Goal: Book appointment/travel/reservation

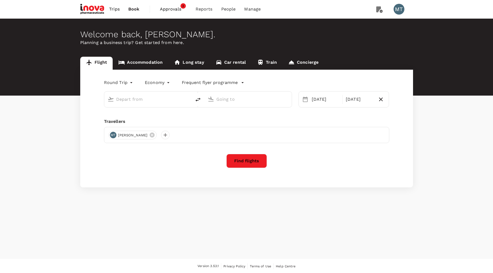
type input "oneway"
type input "[GEOGRAPHIC_DATA], [GEOGRAPHIC_DATA] (any)"
type input "[GEOGRAPHIC_DATA] Intl (KNO)"
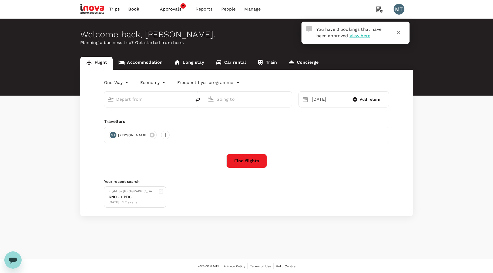
type input "[GEOGRAPHIC_DATA], [GEOGRAPHIC_DATA] (any)"
type input "[GEOGRAPHIC_DATA] Intl (KNO)"
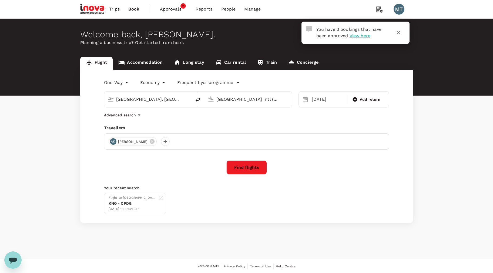
click at [162, 101] on input "[GEOGRAPHIC_DATA], [GEOGRAPHIC_DATA] (any)" at bounding box center [148, 99] width 64 height 8
click at [157, 118] on p "Soekarno-Hatta Intl" at bounding box center [156, 120] width 95 height 5
type input "Soekarno-Hatta Intl (CGK)"
click at [155, 142] on icon at bounding box center [152, 142] width 6 height 6
click at [114, 142] on div at bounding box center [113, 141] width 9 height 9
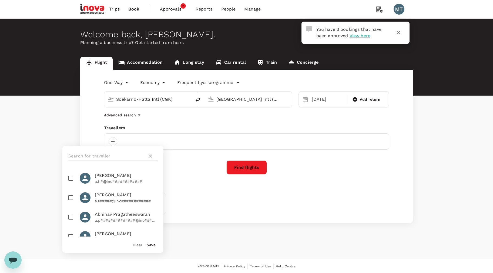
click at [114, 152] on input "text" at bounding box center [106, 156] width 77 height 9
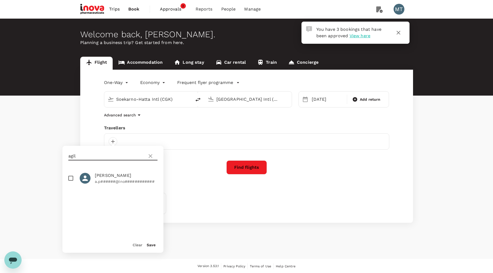
type input "agil"
click at [72, 179] on input "checkbox" at bounding box center [70, 178] width 11 height 11
checkbox input "true"
click at [150, 243] on button "Save" at bounding box center [151, 245] width 9 height 4
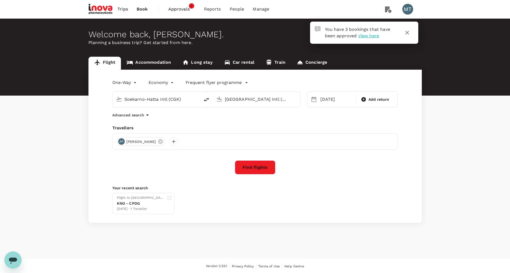
click at [249, 101] on input "Kuala Namu Intl (KNO)" at bounding box center [257, 99] width 64 height 8
type input "u"
click at [243, 117] on div "Sultan Hasanuddin Intl UPG" at bounding box center [261, 120] width 116 height 8
type input "Sultan Hasanuddin Intl (UPG)"
click at [329, 101] on div "16 Oct" at bounding box center [336, 99] width 36 height 11
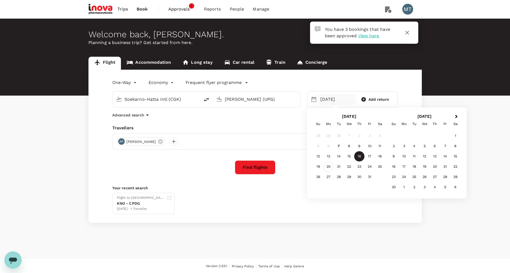
click at [330, 164] on div "20" at bounding box center [328, 167] width 10 height 10
click at [263, 168] on button "Find flights" at bounding box center [255, 168] width 41 height 14
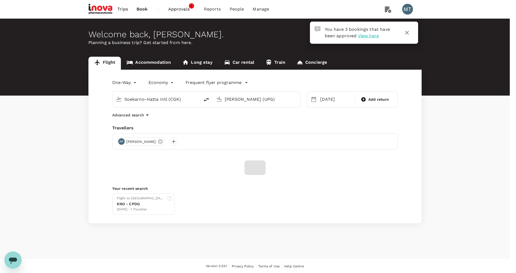
click at [264, 98] on input "iNova Travel Policy ( [PERSON_NAME], You )" at bounding box center [258, 136] width 516 height 273
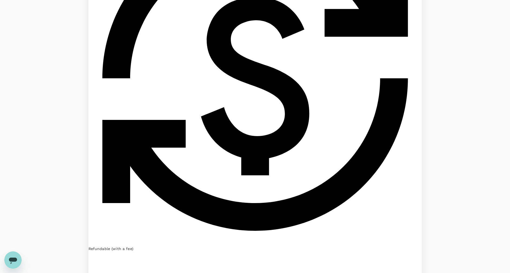
scroll to position [828, 0]
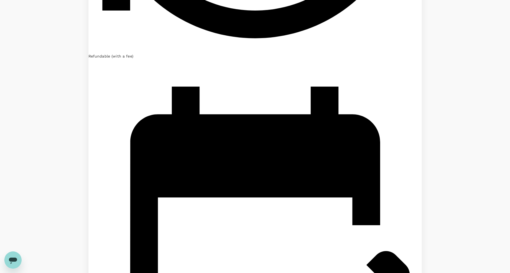
scroll to position [870, 0]
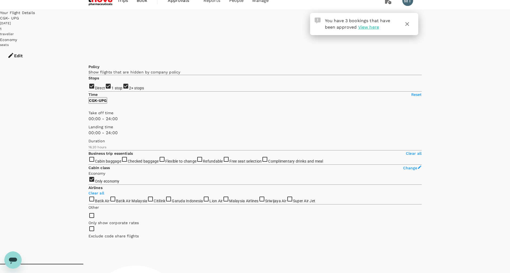
scroll to position [0, 0]
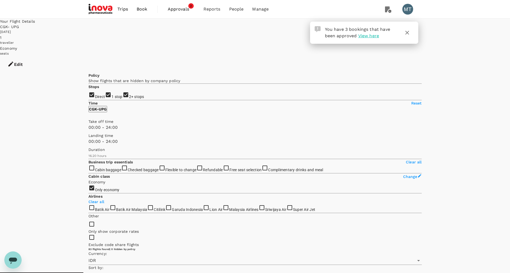
click at [407, 33] on icon "button" at bounding box center [407, 32] width 6 height 6
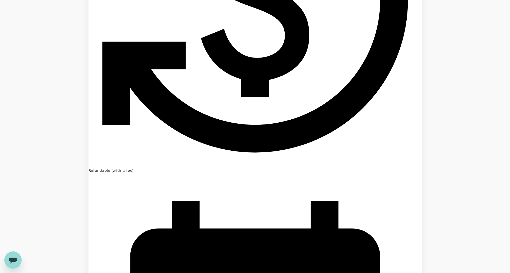
scroll to position [828, 0]
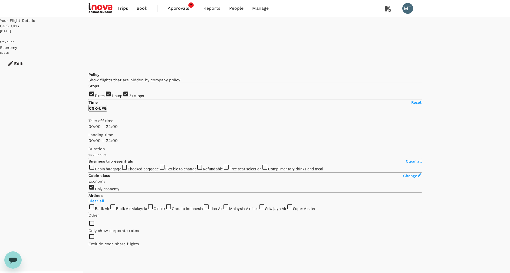
scroll to position [0, 0]
type input "IDR"
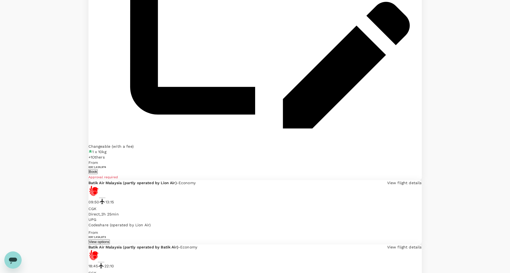
scroll to position [870, 0]
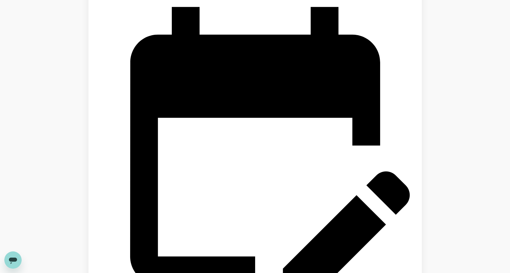
scroll to position [871, 0]
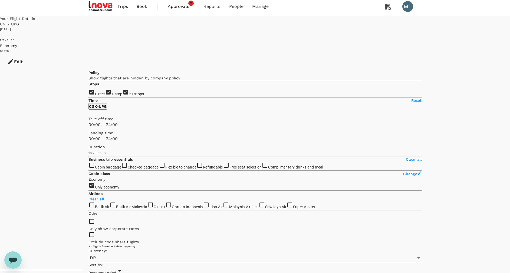
scroll to position [0, 0]
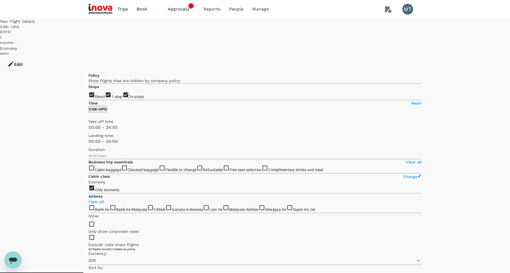
click at [146, 8] on span "Book" at bounding box center [142, 9] width 11 height 6
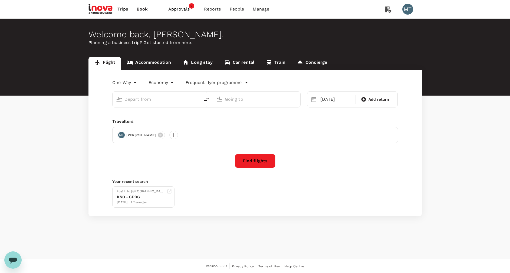
type input "Soekarno-Hatta Intl (CGK)"
type input "Sultan Hasanuddin Intl (UPG)"
type input "Soekarno-Hatta Intl (CGK)"
type input "Sultan Hasanuddin Intl (UPG)"
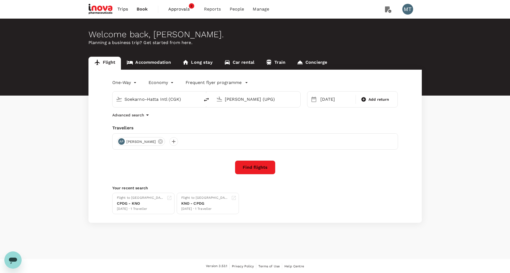
click at [150, 62] on link "Accommodation" at bounding box center [149, 63] width 56 height 13
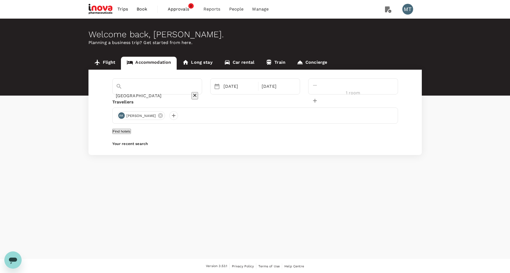
click at [196, 94] on icon "Clear" at bounding box center [194, 95] width 3 height 3
click at [183, 92] on input "text" at bounding box center [150, 96] width 68 height 8
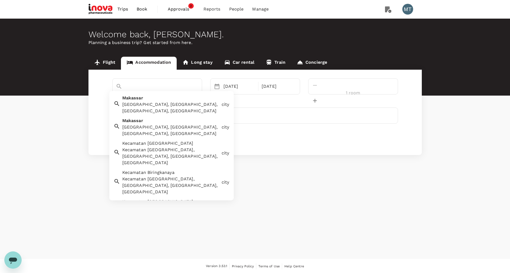
click at [162, 105] on div "Makassar, Makassar City, South Sulawesi, Indonesia" at bounding box center [170, 107] width 97 height 13
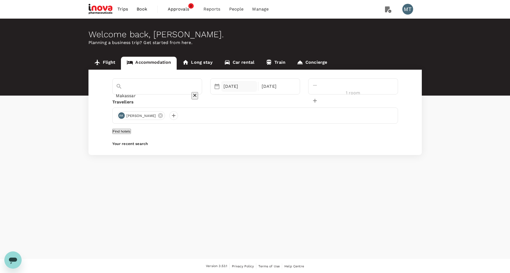
type input "Makassar"
click at [249, 86] on div "13 Oct" at bounding box center [239, 86] width 36 height 11
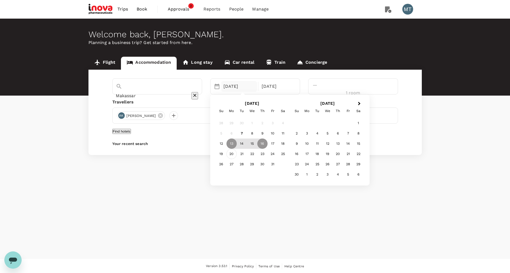
click at [237, 154] on div "20" at bounding box center [231, 154] width 10 height 10
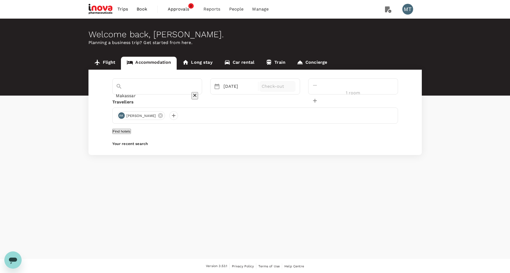
click at [293, 90] on p "Check-out" at bounding box center [277, 86] width 32 height 6
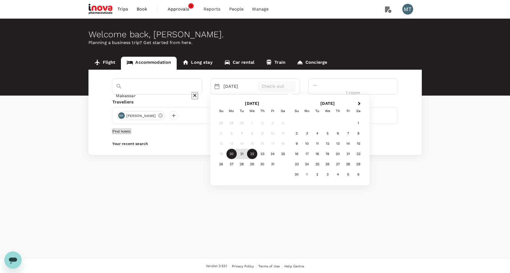
click at [257, 155] on div "22" at bounding box center [252, 154] width 10 height 10
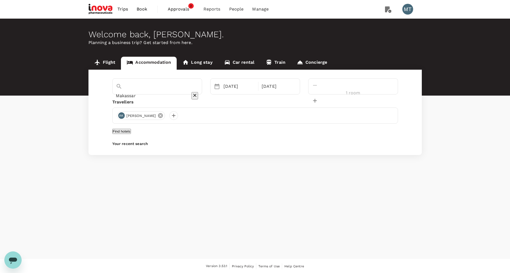
click at [163, 117] on icon at bounding box center [160, 115] width 5 height 5
click at [124, 116] on div at bounding box center [121, 115] width 9 height 9
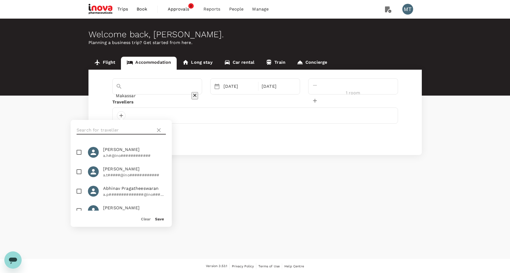
click at [121, 128] on input "text" at bounding box center [115, 130] width 77 height 9
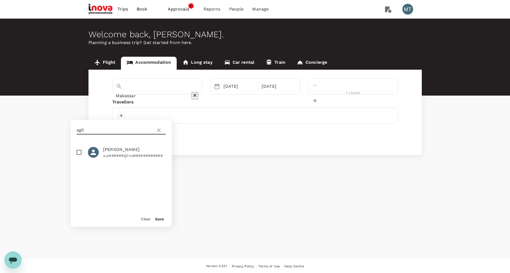
type input "agil"
click at [79, 156] on input "checkbox" at bounding box center [78, 152] width 11 height 11
checkbox input "true"
click at [162, 219] on button "Save" at bounding box center [159, 219] width 9 height 4
click at [131, 134] on button "Find hotels" at bounding box center [121, 131] width 19 height 5
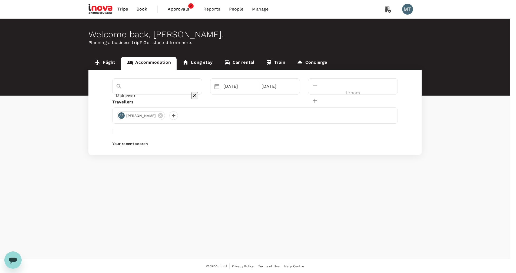
click at [215, 97] on input "iNova Travel Policy ( Agil Pratama, You )" at bounding box center [258, 136] width 516 height 273
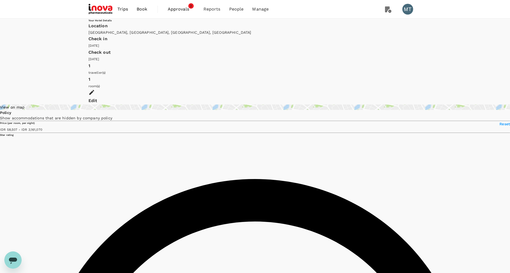
type input "3161070.2"
click at [138, 11] on span "Book" at bounding box center [142, 9] width 11 height 6
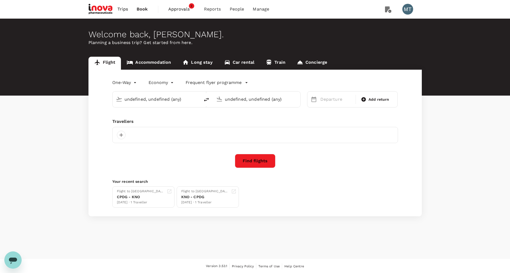
type input "Soekarno-Hatta Intl (CGK)"
type input "Sultan Hasanuddin Intl (UPG)"
type input "Soekarno-Hatta Intl (CGK)"
type input "Sultan Hasanuddin Intl (UPG)"
type input "Soekarno-Hatta Intl (CGK)"
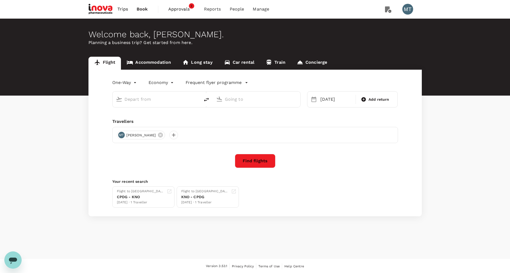
type input "Sultan Hasanuddin Intl (UPG)"
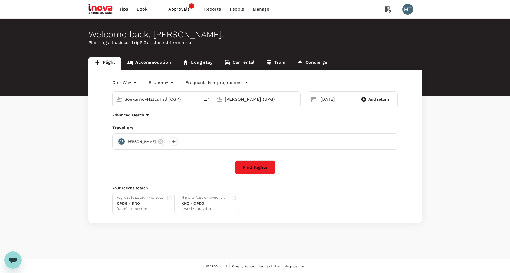
click at [151, 59] on link "Accommodation" at bounding box center [149, 63] width 56 height 13
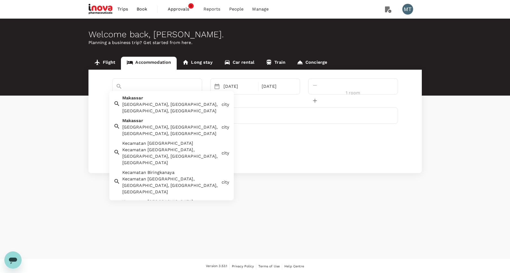
click at [165, 92] on input "Makassar" at bounding box center [150, 96] width 68 height 8
click at [167, 103] on div "Makassar, Makassar City, South Sulawesi, Indonesia" at bounding box center [170, 107] width 97 height 13
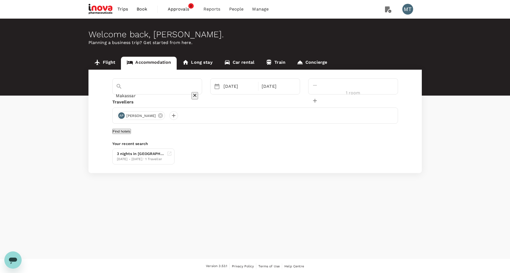
click at [131, 134] on button "Find hotels" at bounding box center [121, 131] width 19 height 5
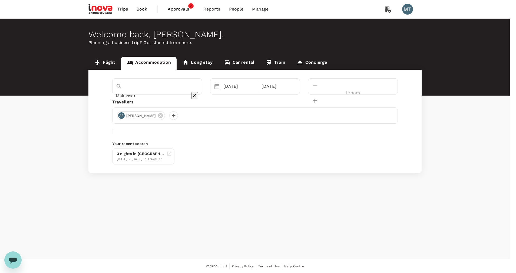
click at [226, 96] on input "iNova Travel Policy ( Agil Pratama, You )" at bounding box center [258, 136] width 516 height 273
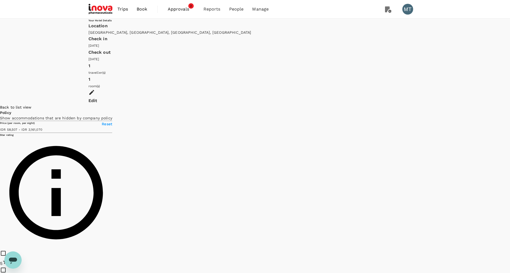
type input "3161070.2"
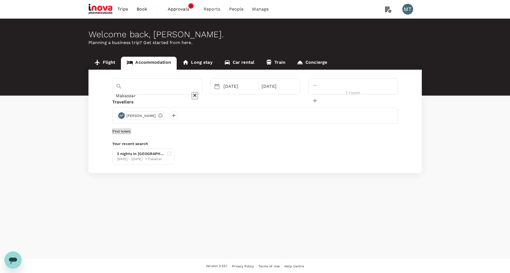
click at [131, 134] on button "Find hotels" at bounding box center [121, 131] width 19 height 5
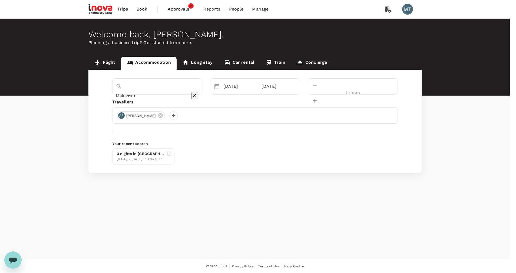
click at [282, 96] on input "iNova Travel Policy ( Agil Pratama, You )" at bounding box center [258, 136] width 516 height 273
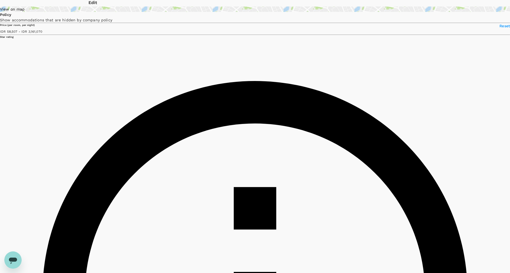
scroll to position [162, 0]
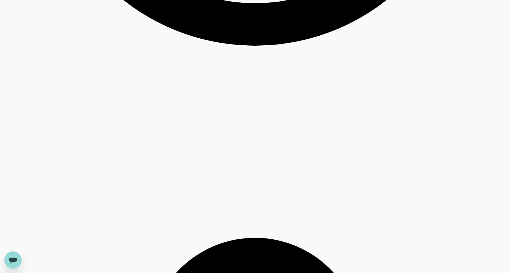
scroll to position [1176, 0]
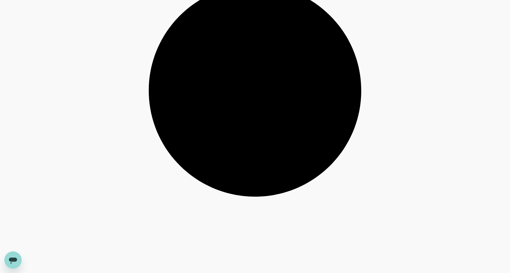
scroll to position [1419, 0]
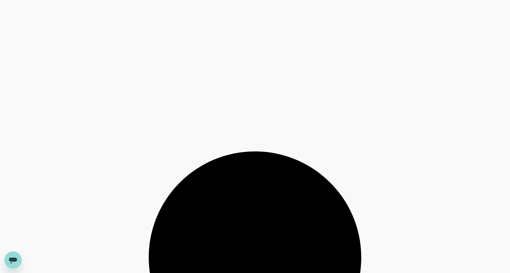
scroll to position [1298, 0]
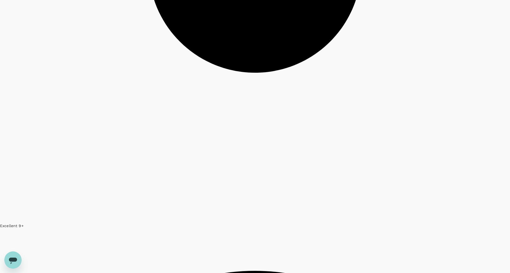
scroll to position [1577, 0]
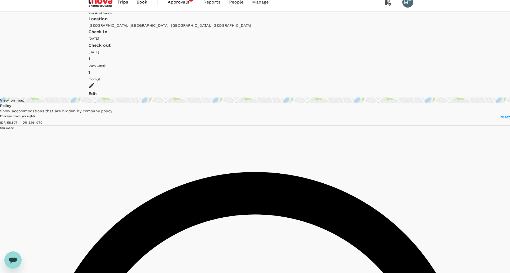
scroll to position [0, 0]
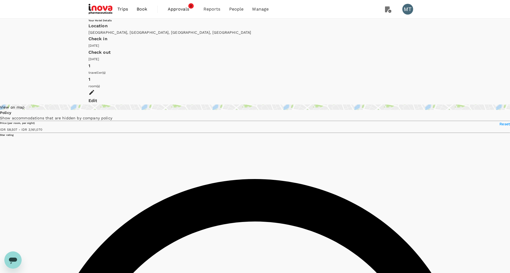
type input "3161070.2"
click at [145, 9] on span "Book" at bounding box center [142, 9] width 11 height 6
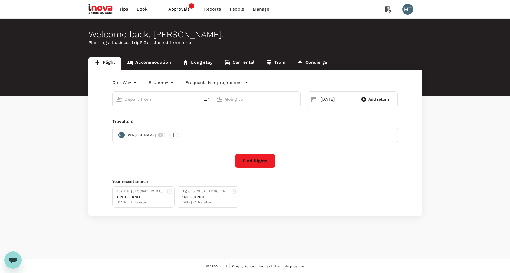
type input "Soekarno-Hatta Intl (CGK)"
type input "Sultan Hasanuddin Intl (UPG)"
type input "Soekarno-Hatta Intl (CGK)"
type input "Sultan Hasanuddin Intl (UPG)"
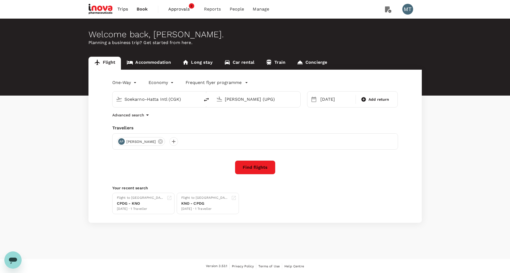
click at [161, 66] on link "Accommodation" at bounding box center [149, 63] width 56 height 13
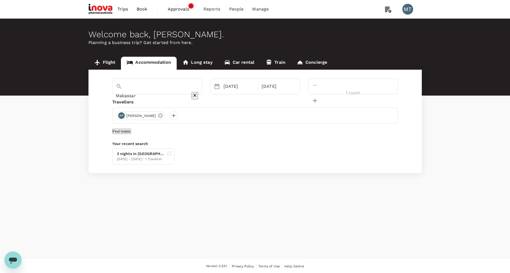
click at [172, 92] on div "Makassar" at bounding box center [157, 96] width 83 height 9
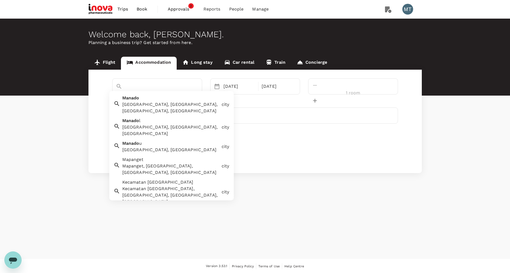
click at [162, 101] on div "Manado Manado, Manado City, North Sulawesi, Indonesia" at bounding box center [169, 104] width 99 height 22
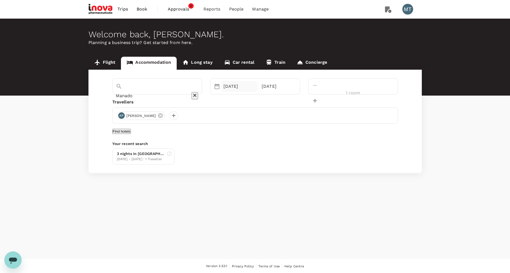
type input "Manado"
click at [248, 90] on div "20 Oct" at bounding box center [239, 86] width 36 height 11
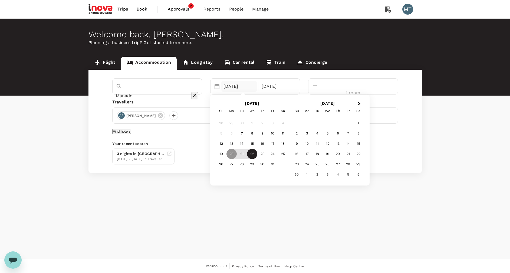
click at [257, 154] on div "22" at bounding box center [252, 154] width 10 height 10
click at [278, 156] on div "24" at bounding box center [272, 154] width 10 height 10
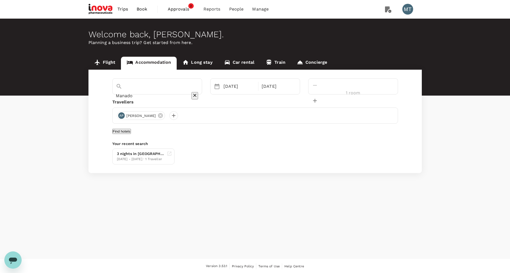
click at [111, 66] on link "Flight" at bounding box center [104, 63] width 33 height 13
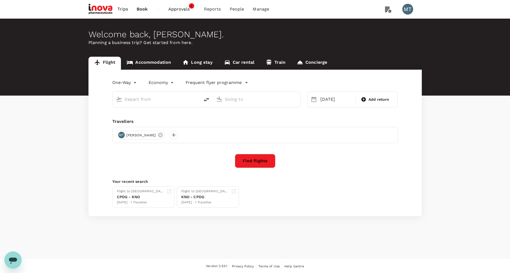
type input "Soekarno-Hatta Intl (CGK)"
type input "Sultan Hasanuddin Intl (UPG)"
type input "Soekarno-Hatta Intl (CGK)"
type input "Sultan Hasanuddin Intl (UPG)"
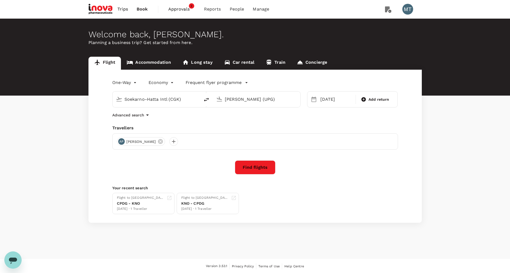
click at [207, 98] on icon "delete" at bounding box center [206, 100] width 6 height 6
type input "Sultan Hasanuddin Intl (UPG)"
click at [240, 99] on input "Soekarno-Hatta Intl (CGK)" at bounding box center [257, 99] width 64 height 8
click at [241, 113] on p "Manado, Indonesia" at bounding box center [265, 110] width 108 height 5
type input "Manado, Indonesia (any)"
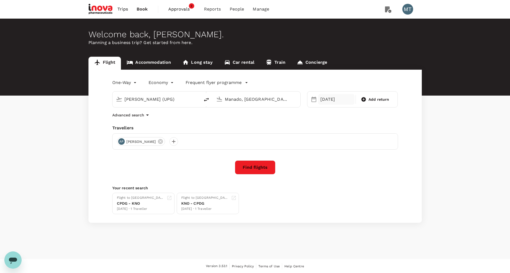
click at [334, 99] on div "20 Oct" at bounding box center [336, 99] width 36 height 11
click at [351, 167] on div "22" at bounding box center [349, 167] width 10 height 10
click at [244, 167] on button "Find flights" at bounding box center [255, 168] width 41 height 14
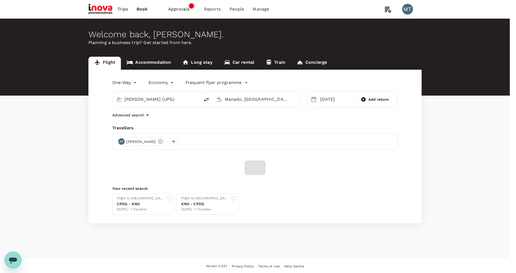
click at [230, 99] on input "iNova Travel Policy ( Agil Pratama, You )" at bounding box center [258, 136] width 516 height 273
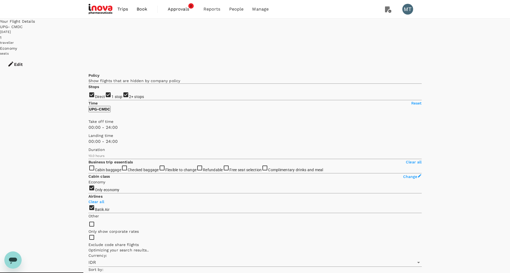
type input "905"
checkbox input "false"
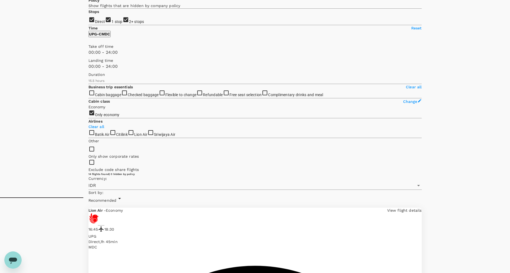
scroll to position [81, 0]
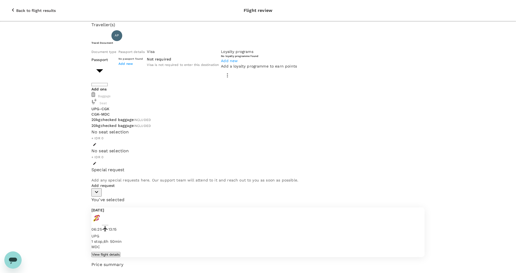
click at [174, 74] on body "Back to flight results Flight review Traveller(s) Traveller 1 : AP Agil Pratama…" at bounding box center [258, 195] width 516 height 391
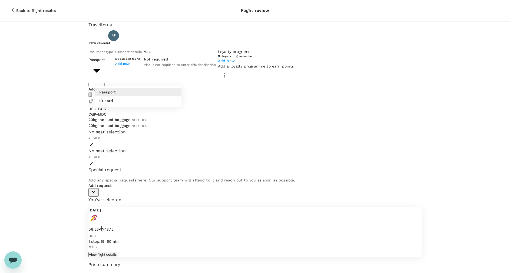
click at [54, 110] on div at bounding box center [258, 136] width 516 height 273
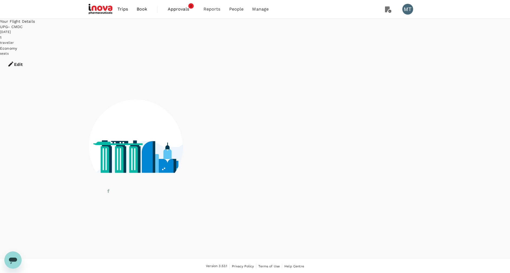
scroll to position [1, 0]
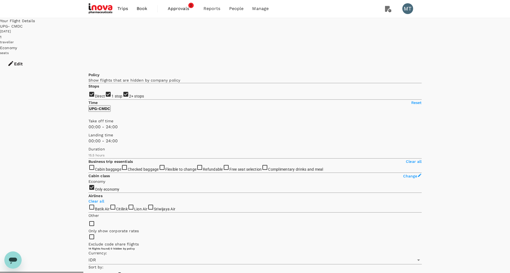
click at [138, 13] on link "Book" at bounding box center [141, 8] width 19 height 18
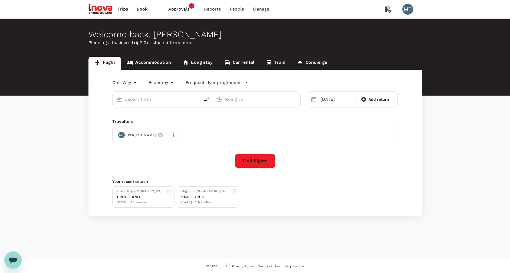
type input "Sultan Hasanuddin Intl (UPG)"
type input "Manado, Indonesia (any)"
type input "Sultan Hasanuddin Intl (UPG)"
type input "Manado, Indonesia (any)"
click at [147, 56] on div "Welcome back , Morina . Planning a business trip? Get started from here." at bounding box center [255, 57] width 510 height 77
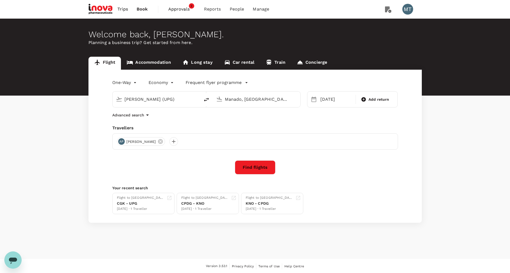
click at [147, 61] on link "Accommodation" at bounding box center [149, 63] width 56 height 13
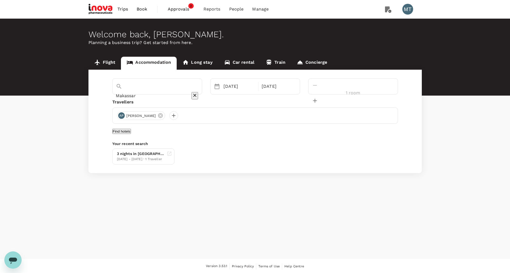
click at [198, 92] on div "Makassar" at bounding box center [157, 96] width 83 height 9
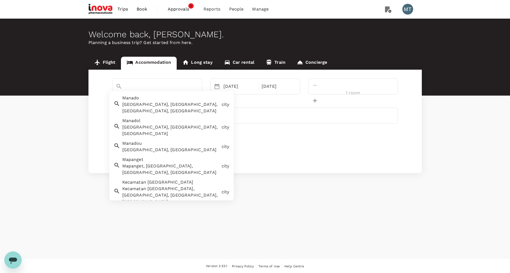
click at [196, 106] on div "Manado, Manado City, North Sulawesi, Indonesia" at bounding box center [170, 107] width 97 height 13
type input "Manado"
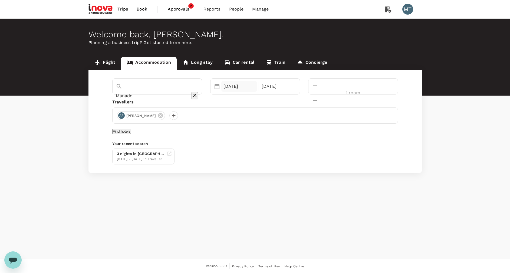
click at [254, 89] on div "20 Oct" at bounding box center [239, 86] width 36 height 11
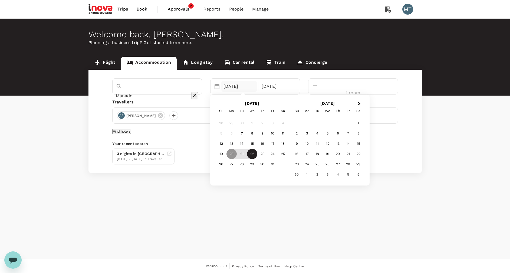
click at [257, 154] on div "22" at bounding box center [252, 154] width 10 height 10
click at [278, 155] on div "24" at bounding box center [272, 154] width 10 height 10
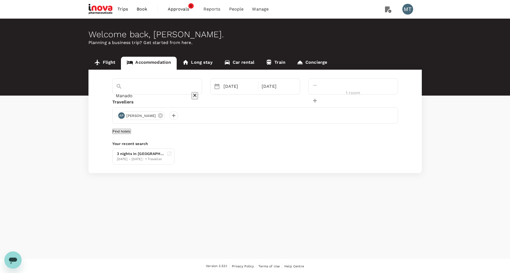
click at [131, 134] on button "Find hotels" at bounding box center [121, 131] width 19 height 5
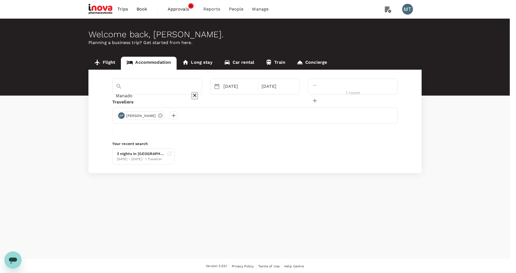
click at [273, 98] on input "iNova Travel Policy ( Agil Pratama, You )" at bounding box center [258, 136] width 516 height 273
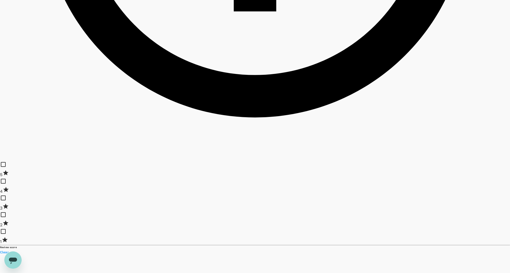
scroll to position [487, 0]
type input "6508945.21"
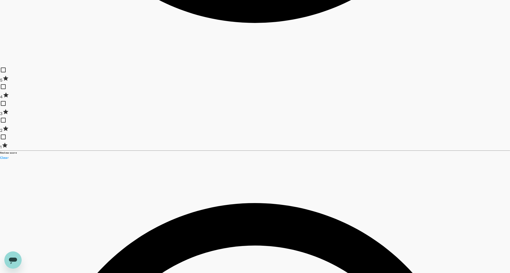
scroll to position [608, 0]
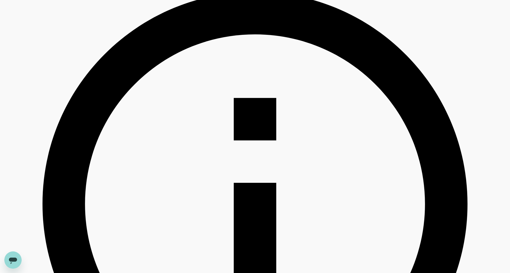
scroll to position [203, 0]
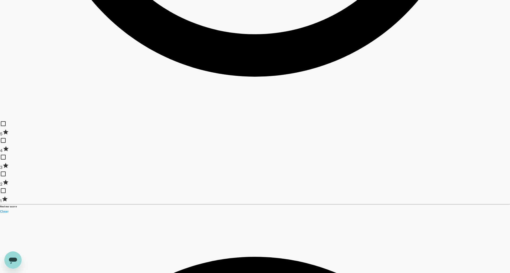
scroll to position [649, 0]
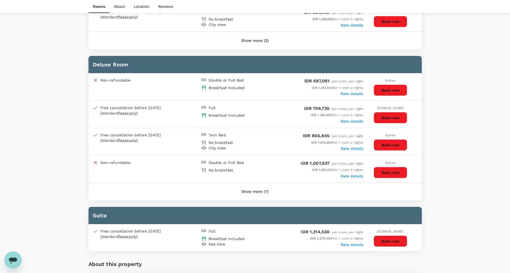
scroll to position [568, 0]
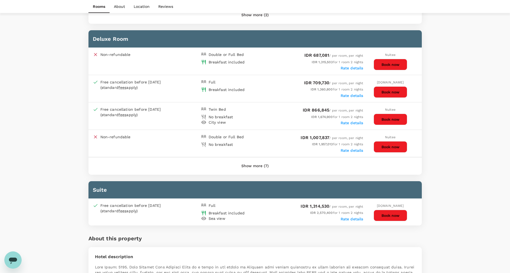
click at [255, 165] on button "Show more (7)" at bounding box center [255, 166] width 42 height 13
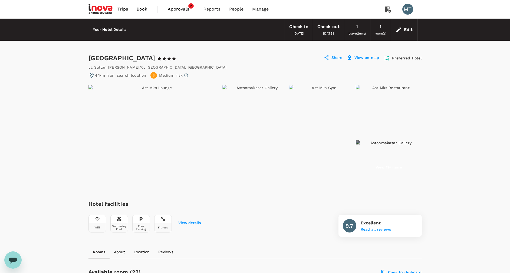
scroll to position [203, 0]
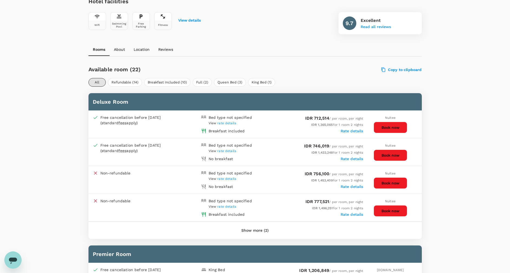
click at [245, 230] on button "Show more (2)" at bounding box center [255, 230] width 42 height 13
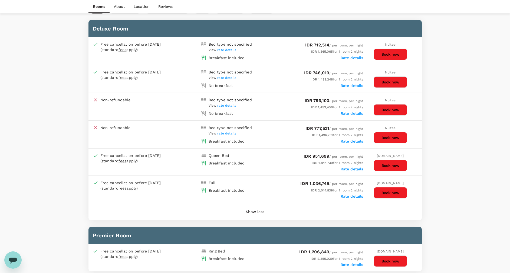
scroll to position [284, 0]
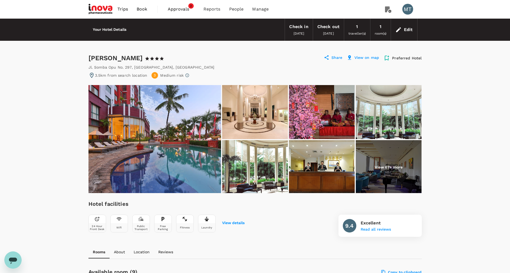
scroll to position [203, 0]
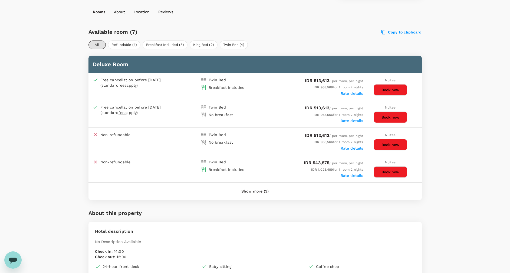
scroll to position [243, 0]
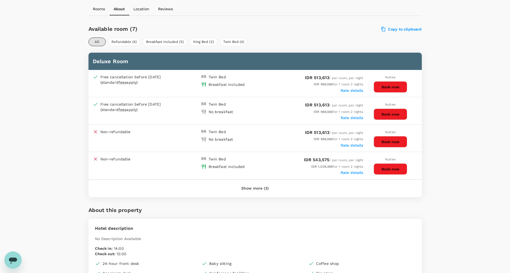
click at [264, 188] on button "Show more (3)" at bounding box center [255, 188] width 42 height 13
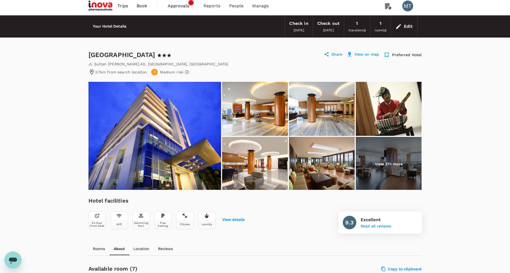
scroll to position [0, 0]
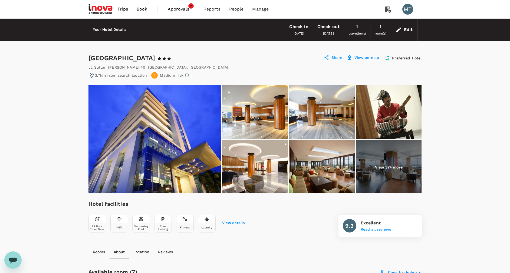
click at [396, 177] on img at bounding box center [389, 167] width 66 height 54
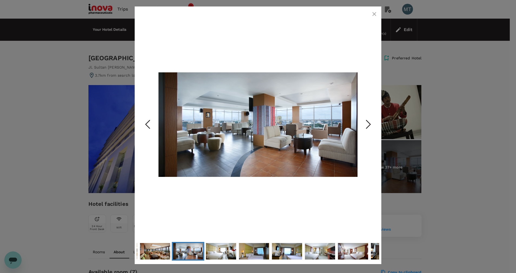
click at [370, 128] on icon "Next Slide" at bounding box center [368, 124] width 16 height 16
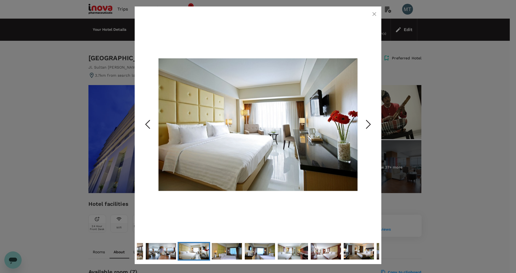
click at [370, 128] on icon "Next Slide" at bounding box center [368, 124] width 16 height 16
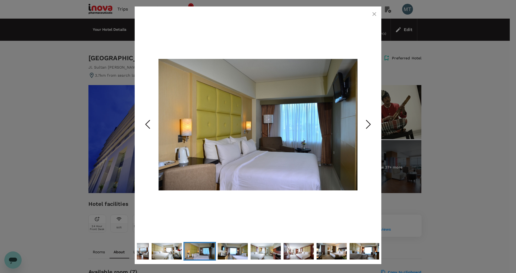
click at [371, 19] on div at bounding box center [258, 125] width 242 height 232
click at [372, 14] on icon "button" at bounding box center [374, 14] width 6 height 6
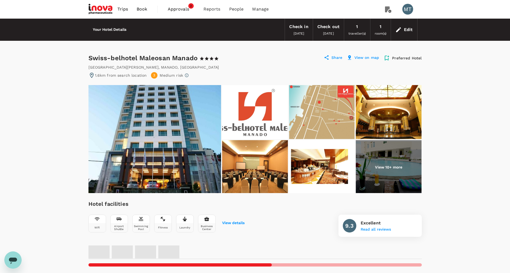
click at [388, 173] on img at bounding box center [389, 167] width 66 height 54
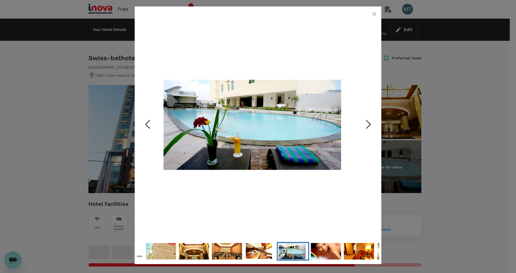
click at [373, 125] on icon "Next Slide" at bounding box center [368, 124] width 16 height 16
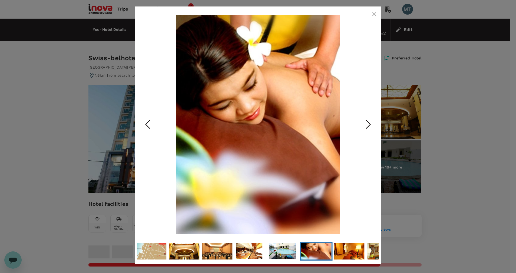
click at [372, 125] on icon "Next Slide" at bounding box center [368, 124] width 16 height 16
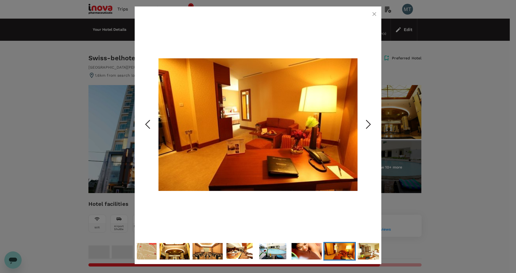
click at [372, 125] on icon "Next Slide" at bounding box center [368, 124] width 16 height 16
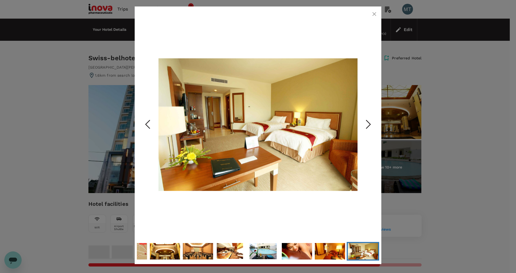
click at [373, 15] on icon "button" at bounding box center [374, 14] width 4 height 4
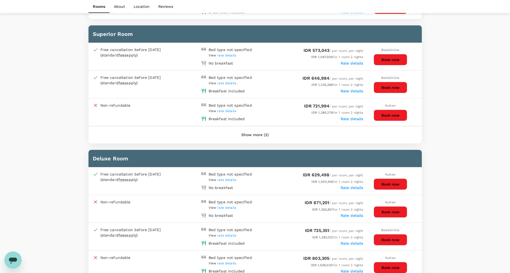
scroll to position [365, 0]
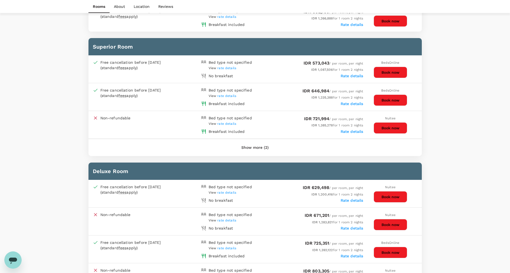
click at [258, 147] on button "Show more (2)" at bounding box center [255, 147] width 42 height 13
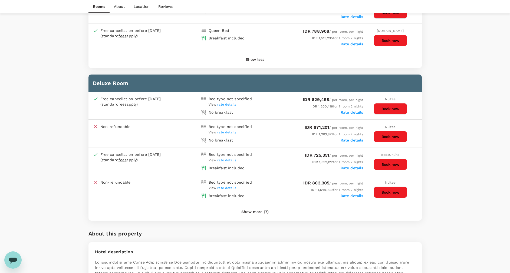
scroll to position [527, 0]
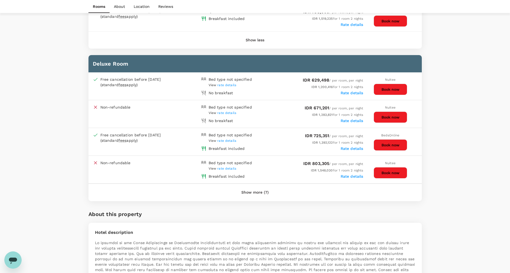
click at [253, 195] on button "Show more (7)" at bounding box center [255, 192] width 42 height 13
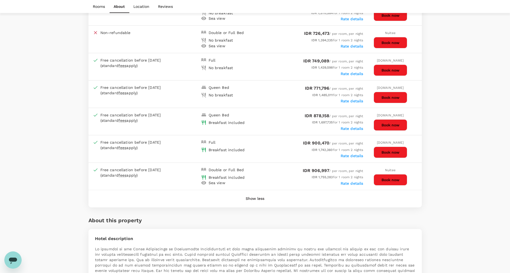
scroll to position [730, 0]
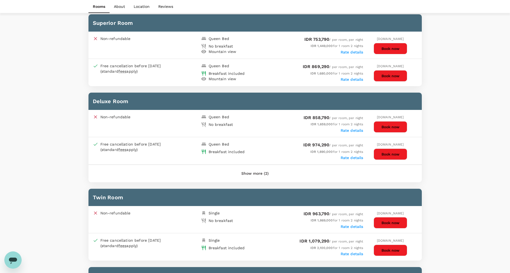
scroll to position [284, 0]
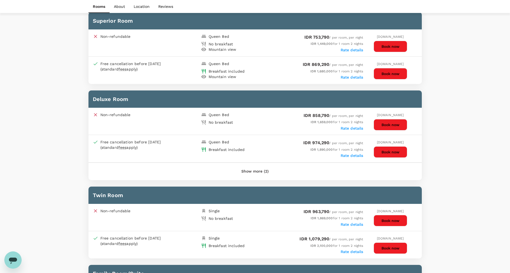
click at [259, 172] on button "Show more (2)" at bounding box center [255, 171] width 42 height 13
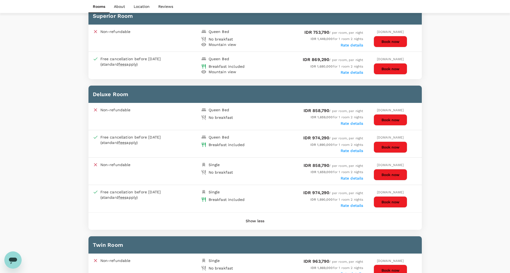
scroll to position [324, 0]
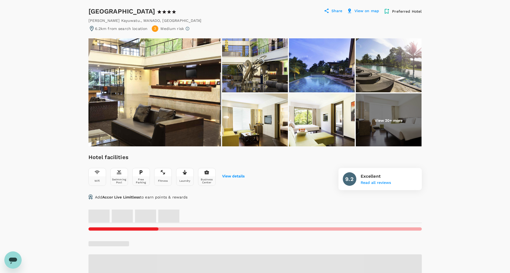
scroll to position [41, 0]
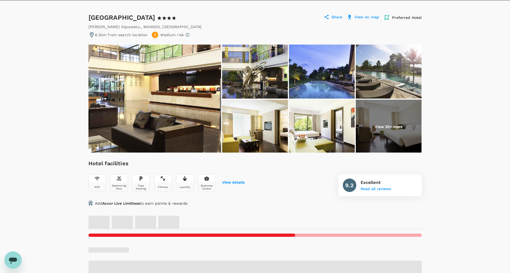
click at [396, 127] on p "View 20+ more" at bounding box center [388, 126] width 28 height 5
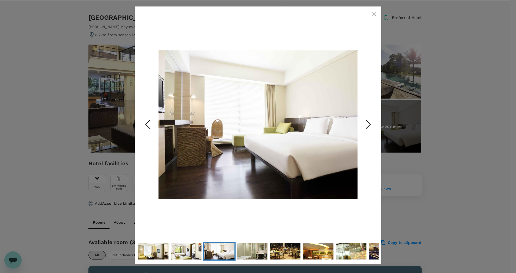
click at [368, 120] on icon "Next Slide" at bounding box center [368, 124] width 16 height 16
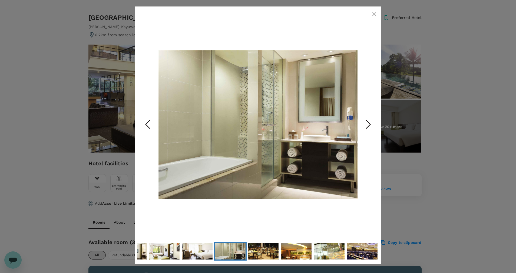
click at [368, 120] on icon "Next Slide" at bounding box center [368, 124] width 16 height 16
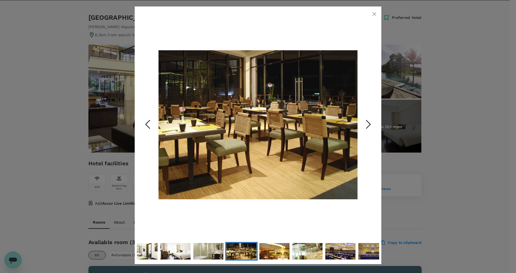
click at [372, 17] on button "button" at bounding box center [374, 14] width 11 height 11
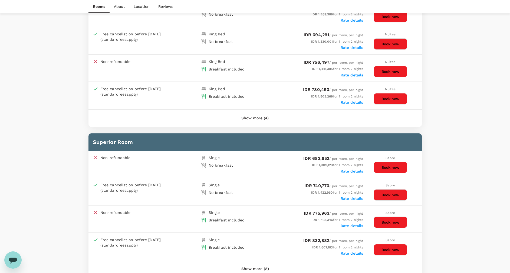
scroll to position [365, 0]
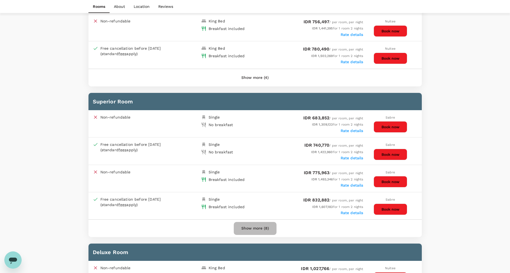
click at [261, 230] on button "Show more (8)" at bounding box center [255, 228] width 43 height 13
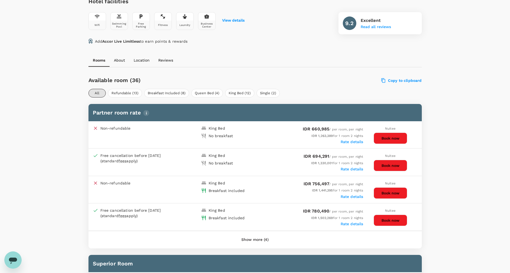
scroll to position [0, 0]
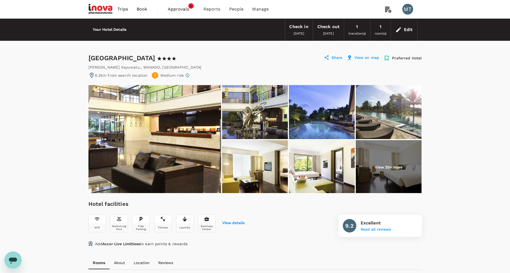
click at [137, 11] on span "Book" at bounding box center [142, 9] width 11 height 6
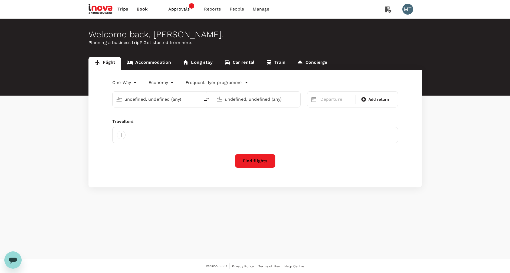
type input "[PERSON_NAME] (UPG)"
type input "Manado, [GEOGRAPHIC_DATA] (any)"
type input "[PERSON_NAME] (UPG)"
type input "Manado, [GEOGRAPHIC_DATA] (any)"
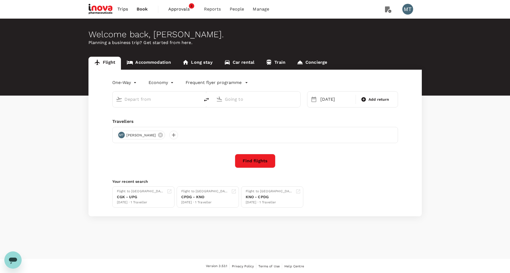
type input "[PERSON_NAME] (UPG)"
type input "Manado, [GEOGRAPHIC_DATA] (any)"
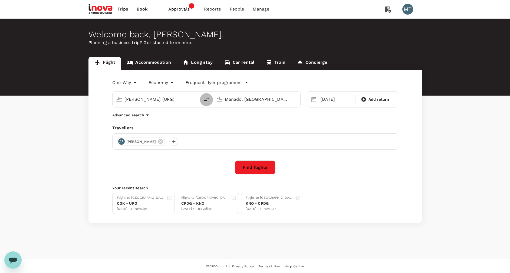
click at [204, 101] on icon "delete" at bounding box center [206, 100] width 6 height 6
type input "Manado, [GEOGRAPHIC_DATA] (any)"
click at [234, 99] on input "[PERSON_NAME] (UPG)" at bounding box center [257, 99] width 64 height 8
click at [235, 117] on div "Soekarno-Hatta Intl CGK" at bounding box center [261, 120] width 116 height 8
type input "Soekarno-Hatta Intl (CGK)"
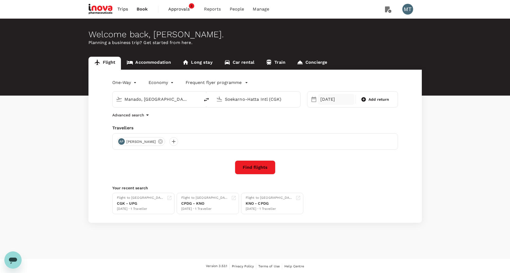
click at [331, 95] on div "[DATE]" at bounding box center [336, 99] width 36 height 11
click at [369, 167] on div "24" at bounding box center [369, 167] width 10 height 10
click at [260, 169] on button "Find flights" at bounding box center [255, 168] width 41 height 14
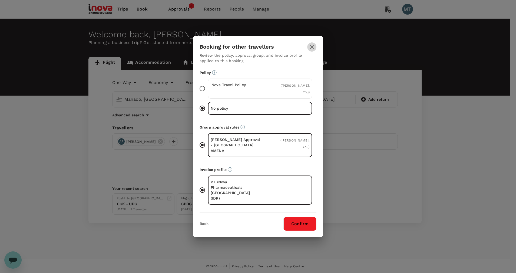
click at [313, 50] on icon "button" at bounding box center [311, 47] width 6 height 6
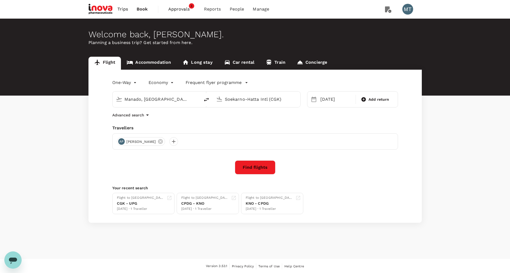
click at [151, 99] on input "Manado, [GEOGRAPHIC_DATA] (any)" at bounding box center [156, 99] width 64 height 8
type input "a"
click at [152, 119] on p "[PERSON_NAME] Intl" at bounding box center [164, 120] width 94 height 5
type input "[PERSON_NAME] Intl (MDC)"
click at [243, 168] on button "Find flights" at bounding box center [255, 168] width 41 height 14
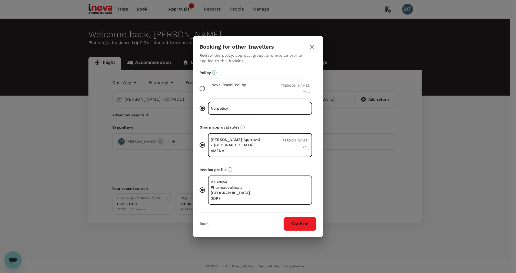
click at [255, 88] on p "iNova Travel Policy" at bounding box center [235, 84] width 50 height 5
click at [208, 94] on input "iNova Travel Policy ( [PERSON_NAME], You )" at bounding box center [202, 88] width 11 height 11
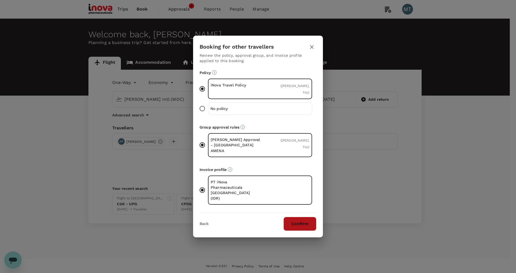
click at [311, 217] on button "Confirm" at bounding box center [299, 224] width 33 height 14
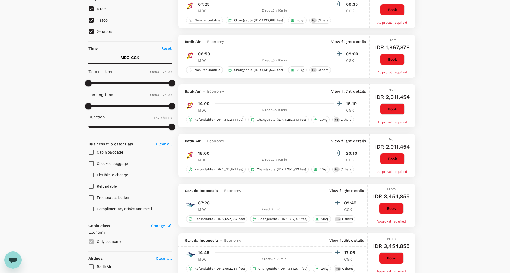
scroll to position [81, 0]
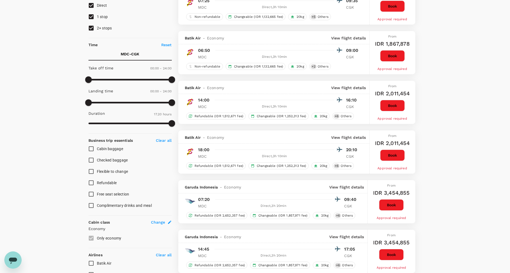
type input "1335"
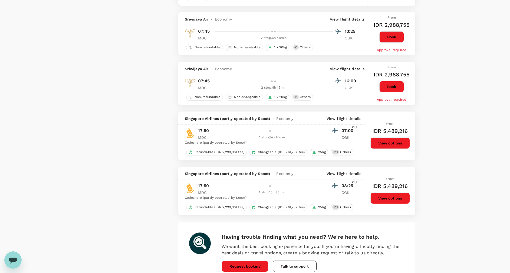
scroll to position [868, 0]
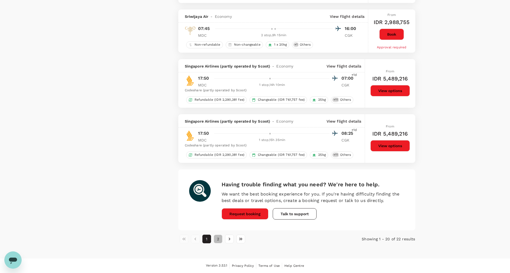
click at [217, 240] on button "2" at bounding box center [218, 239] width 9 height 9
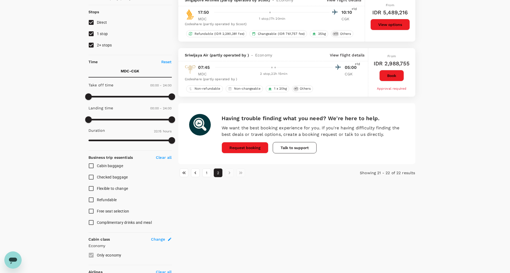
scroll to position [0, 0]
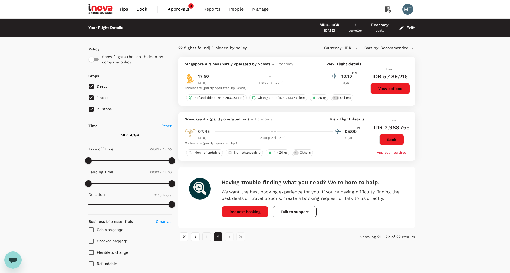
click at [208, 235] on button "1" at bounding box center [206, 237] width 9 height 9
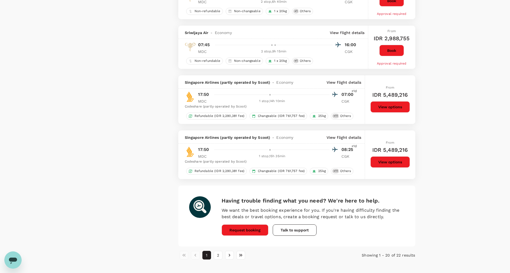
scroll to position [852, 0]
click at [216, 255] on button "2" at bounding box center [218, 255] width 9 height 9
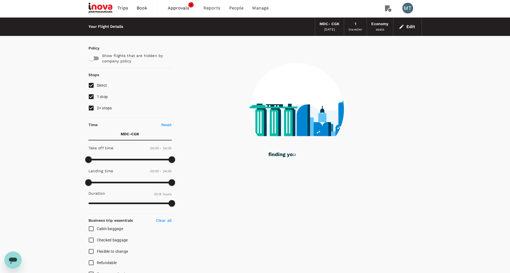
scroll to position [0, 0]
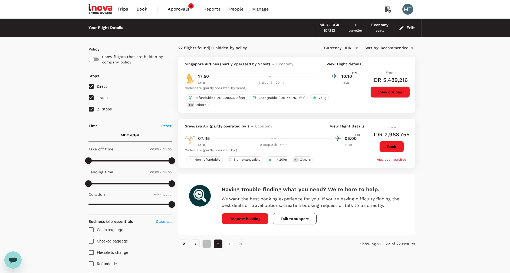
click at [205, 240] on button "1" at bounding box center [206, 244] width 9 height 9
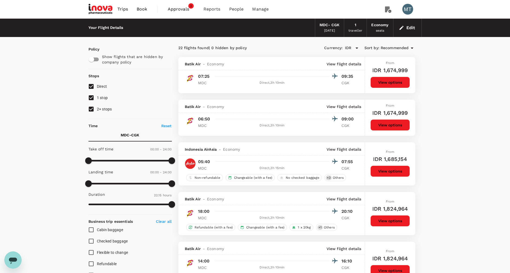
click at [147, 11] on span "Book" at bounding box center [142, 9] width 11 height 6
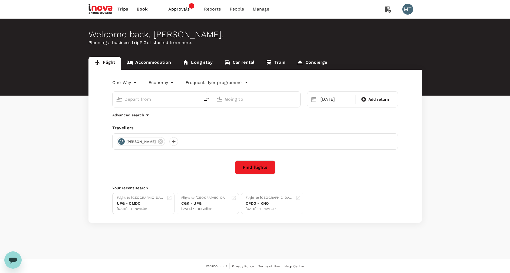
type input "Sam Ratulangi Intl (MDC)"
type input "Soekarno-Hatta Intl (CGK)"
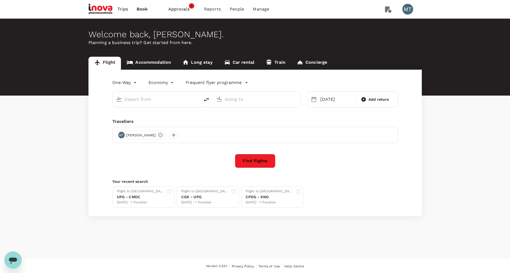
type input "Sam Ratulangi Intl (MDC)"
type input "Soekarno-Hatta Intl (CGK)"
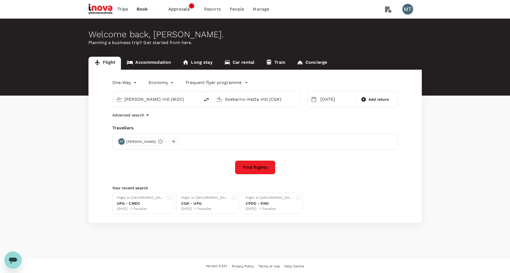
click at [42, 250] on div "Welcome back , Morina . Planning a business trip? Get started from here. Flight…" at bounding box center [255, 139] width 510 height 241
click at [158, 96] on input "Sam Ratulangi Intl (MDC)" at bounding box center [156, 99] width 64 height 8
click at [175, 118] on p "Sultan Mahmud Badaruddin II Intl" at bounding box center [164, 120] width 95 height 5
type input "Sultan Mahmud Badaruddin II Intl (PLM)"
click at [255, 103] on input "Soekarno-Hatta Intl (CGK)" at bounding box center [257, 99] width 64 height 8
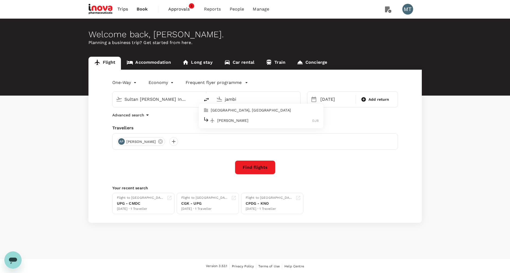
click at [241, 114] on li "Jambi, Indonesia" at bounding box center [261, 110] width 124 height 9
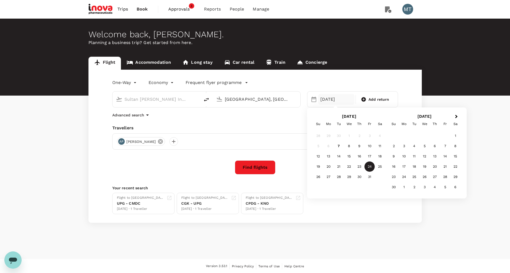
type input "Jambi, Indonesia (any)"
click at [158, 141] on icon at bounding box center [160, 141] width 5 height 5
click at [120, 141] on div at bounding box center [121, 141] width 9 height 9
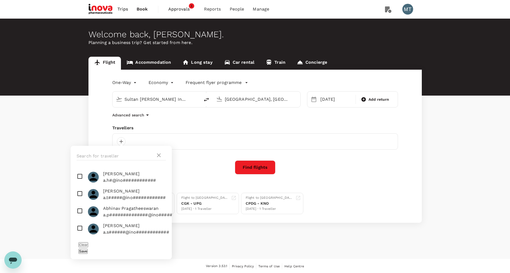
click at [116, 151] on div at bounding box center [121, 156] width 101 height 21
click at [116, 153] on input "text" at bounding box center [116, 156] width 79 height 9
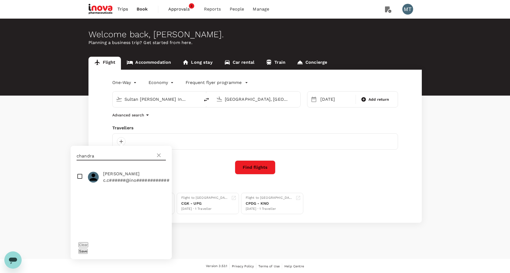
type input "chandra"
click at [109, 177] on span "Chandra Chandra" at bounding box center [136, 174] width 66 height 6
checkbox input "true"
click at [88, 249] on button "Save" at bounding box center [82, 251] width 9 height 5
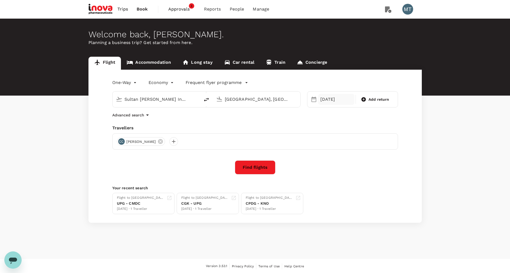
click at [330, 99] on div "24 Oct" at bounding box center [336, 99] width 36 height 11
click at [328, 156] on div "13" at bounding box center [328, 156] width 10 height 10
click at [246, 167] on button "Find flights" at bounding box center [255, 168] width 41 height 14
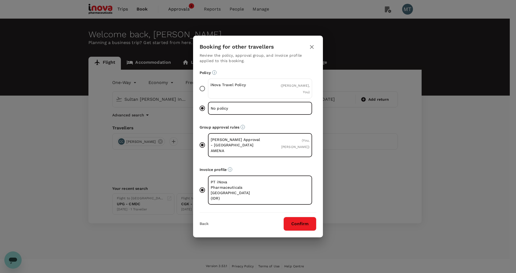
click at [234, 88] on p "iNova Travel Policy" at bounding box center [235, 84] width 50 height 5
click at [208, 91] on input "iNova Travel Policy ( Chandra Chandra, You )" at bounding box center [202, 88] width 11 height 11
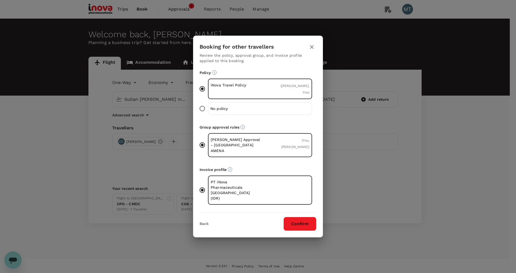
click at [289, 217] on button "Confirm" at bounding box center [299, 224] width 33 height 14
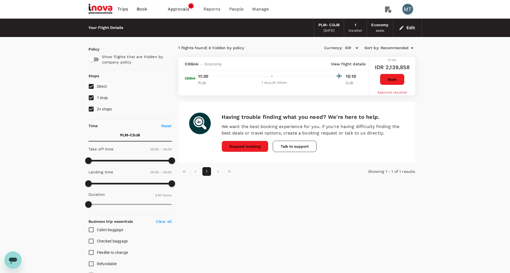
drag, startPoint x: 141, startPoint y: 9, endPoint x: 149, endPoint y: 16, distance: 10.6
click at [140, 9] on span "Book" at bounding box center [142, 9] width 11 height 6
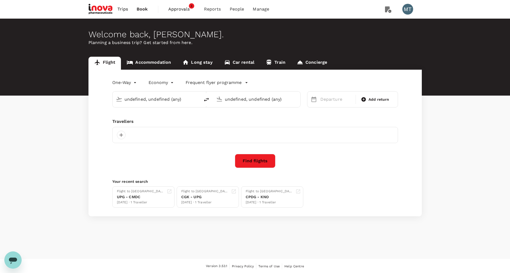
type input "Sultan Mahmud Badaruddin II Intl (PLM)"
type input "Jambi, Indonesia (any)"
type input "Sultan Mahmud Badaruddin II Intl (PLM)"
type input "Jambi, Indonesia (any)"
type input "Sultan Mahmud Badaruddin II Intl (PLM)"
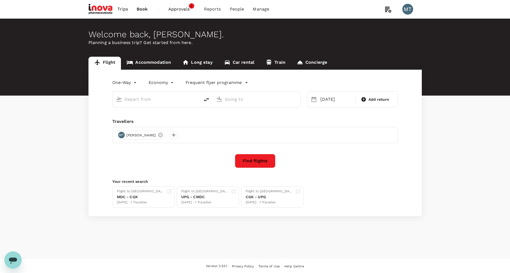
type input "Jambi, Indonesia (any)"
click at [161, 61] on link "Accommodation" at bounding box center [149, 63] width 56 height 13
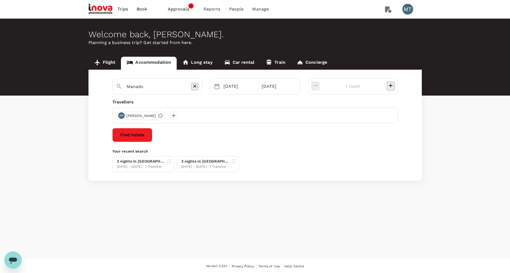
click at [152, 87] on input "Manado" at bounding box center [155, 86] width 57 height 8
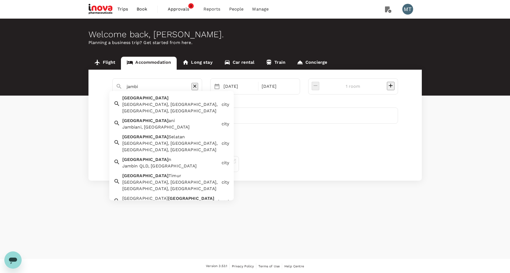
click at [147, 104] on div "Jambi, Jambi City, Jambi, Indonesia" at bounding box center [170, 107] width 97 height 13
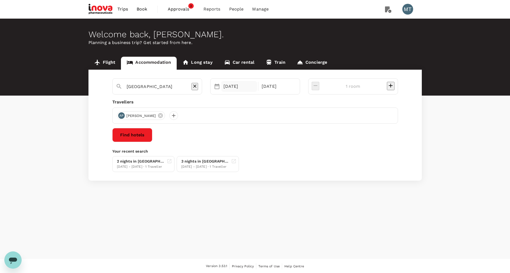
type input "[GEOGRAPHIC_DATA]"
click at [257, 86] on div "22 Oct" at bounding box center [239, 86] width 36 height 11
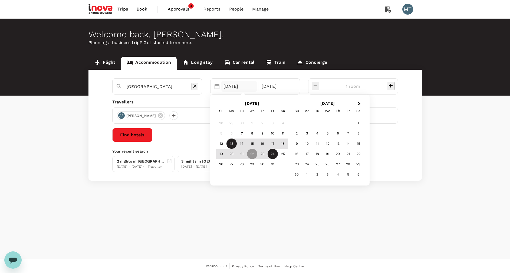
click at [237, 145] on div "13" at bounding box center [231, 144] width 10 height 10
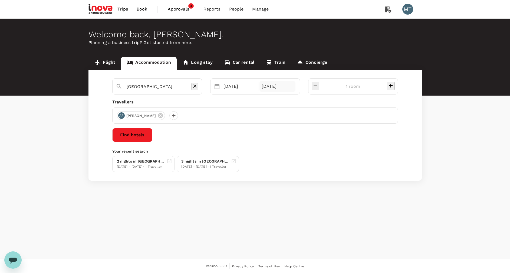
click at [295, 87] on div "24 Oct" at bounding box center [277, 86] width 36 height 11
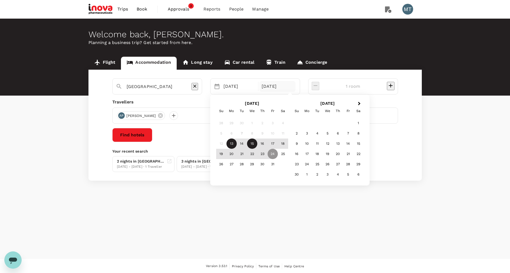
click at [257, 143] on div "15" at bounding box center [252, 144] width 10 height 10
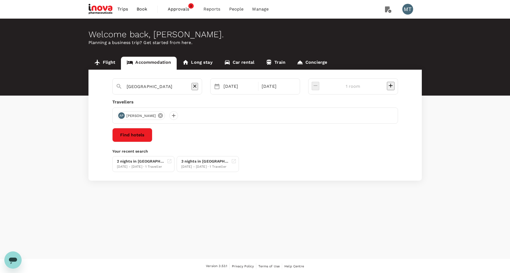
click at [158, 116] on icon at bounding box center [160, 115] width 5 height 5
click at [120, 115] on div at bounding box center [121, 115] width 9 height 9
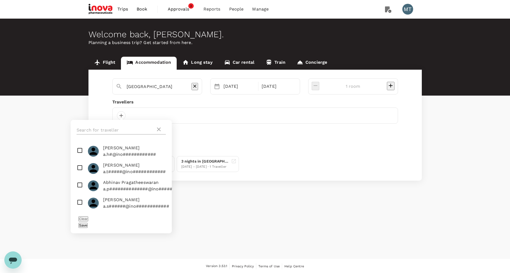
click at [117, 127] on input "text" at bounding box center [116, 130] width 79 height 9
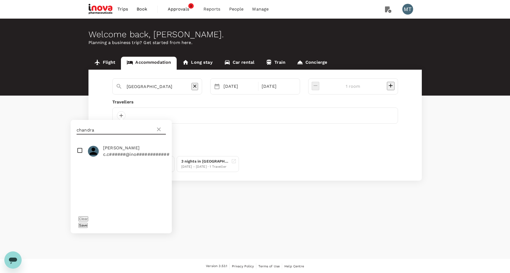
type input "chandra"
click at [78, 154] on input "checkbox" at bounding box center [121, 151] width 101 height 17
checkbox input "true"
click at [88, 223] on button "Save" at bounding box center [82, 225] width 9 height 5
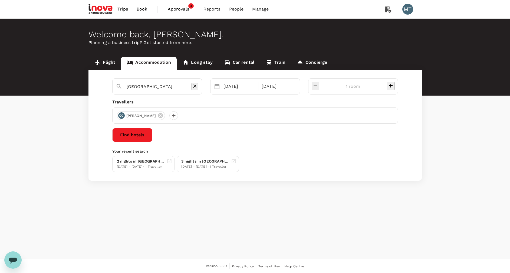
click at [152, 132] on button "Find hotels" at bounding box center [132, 135] width 40 height 14
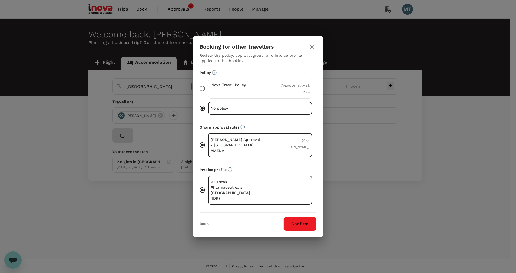
click at [256, 95] on div "iNova Travel Policy" at bounding box center [235, 88] width 50 height 13
click at [208, 94] on input "iNova Travel Policy ( Chandra Chandra, You )" at bounding box center [202, 88] width 11 height 11
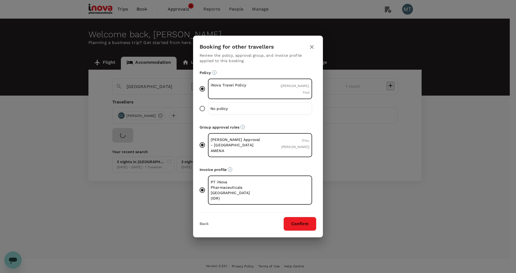
click at [297, 217] on button "Confirm" at bounding box center [299, 224] width 33 height 14
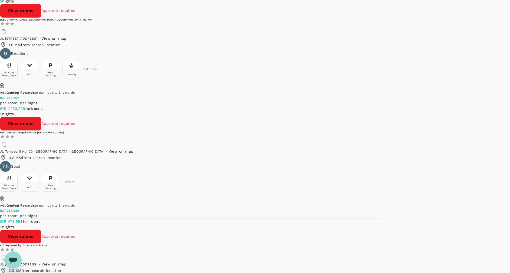
scroll to position [1615, 0]
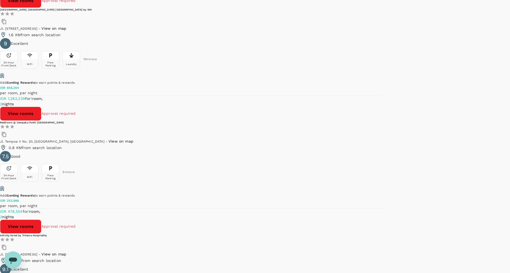
drag, startPoint x: 215, startPoint y: 239, endPoint x: 259, endPoint y: 232, distance: 45.2
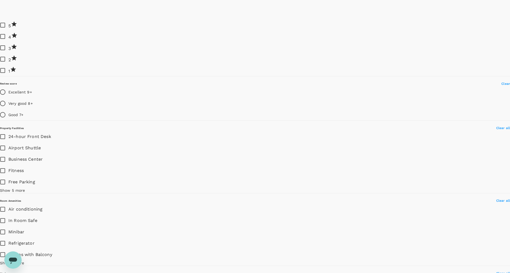
scroll to position [615, 0]
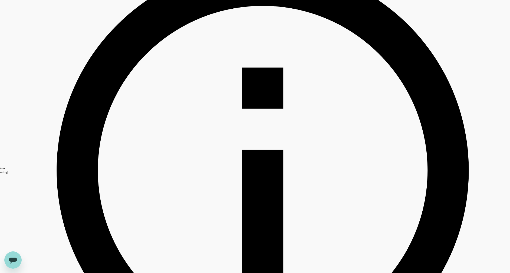
scroll to position [203, 0]
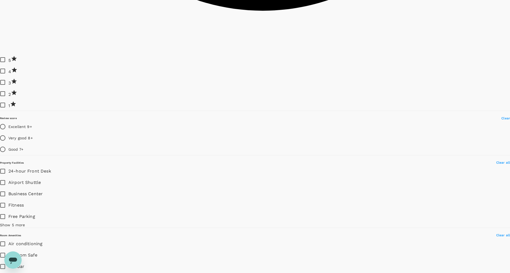
scroll to position [608, 0]
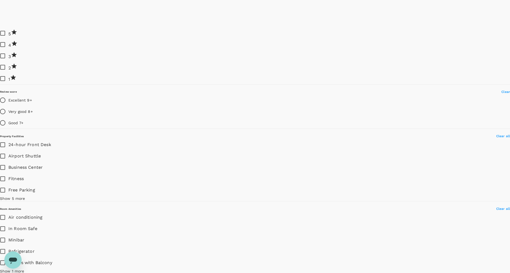
scroll to position [527, 0]
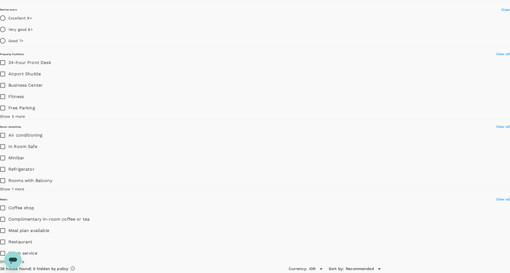
scroll to position [730, 0]
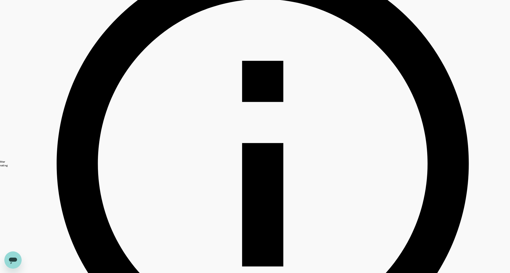
scroll to position [0, 0]
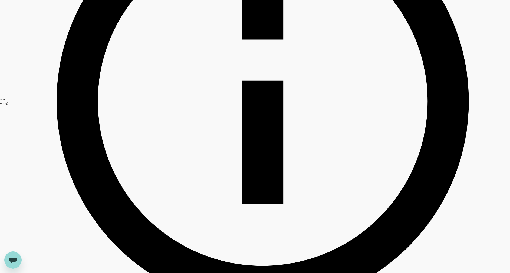
scroll to position [284, 0]
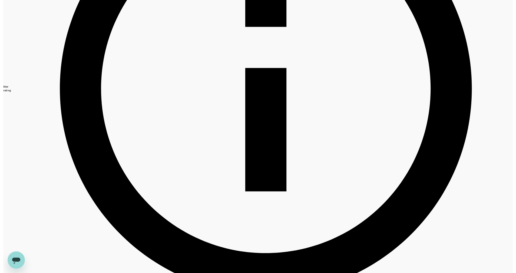
scroll to position [446, 0]
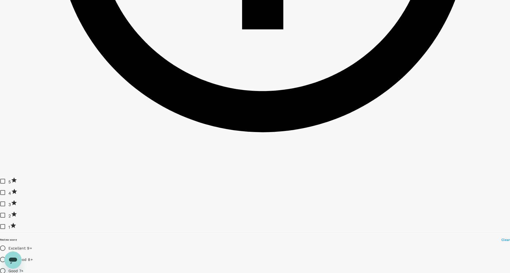
type input "4480915.31"
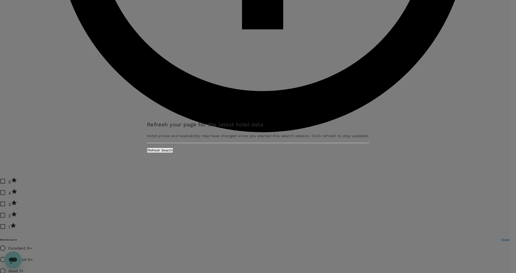
click at [173, 153] on button "Refresh Search" at bounding box center [160, 150] width 26 height 5
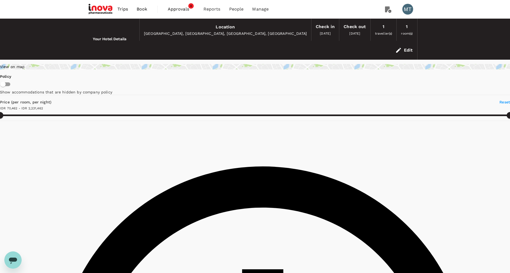
click at [137, 6] on span "Book" at bounding box center [142, 9] width 11 height 6
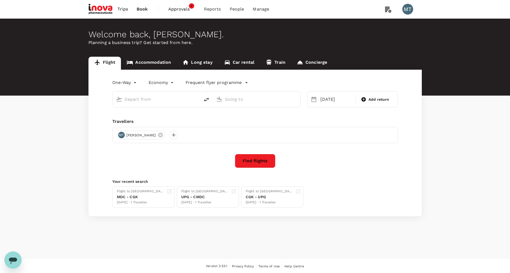
type input "Sultan Mahmud Badaruddin II Intl (PLM)"
type input "Jambi, Indonesia (any)"
type input "Sultan Mahmud Badaruddin II Intl (PLM)"
type input "Jambi, Indonesia (any)"
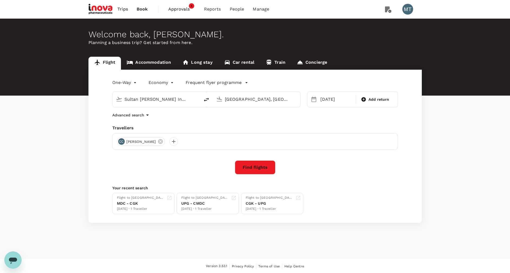
click at [204, 101] on icon "delete" at bounding box center [206, 100] width 5 height 4
type input "Jambi, Indonesia (any)"
type input "Sultan Mahmud Badaruddin II Intl (PLM)"
click at [240, 97] on input "Sultan Mahmud Badaruddin II Intl (PLM)" at bounding box center [257, 99] width 64 height 8
click at [185, 98] on input "Jambi, Indonesia (any)" at bounding box center [156, 99] width 64 height 8
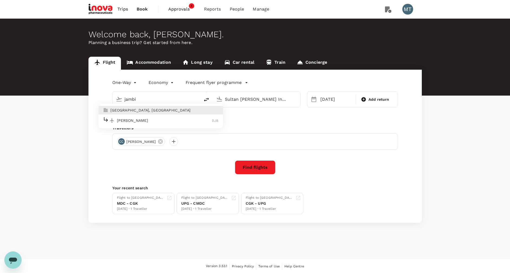
click at [176, 120] on p "Sultan Thaha" at bounding box center [164, 120] width 95 height 5
click at [177, 96] on input "Sultan Thaha (DJB)" at bounding box center [156, 99] width 64 height 8
click at [161, 122] on p "Sultan Thaha" at bounding box center [164, 120] width 95 height 5
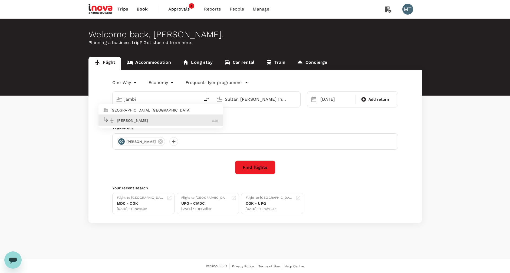
type input "Sultan Thaha (DJB)"
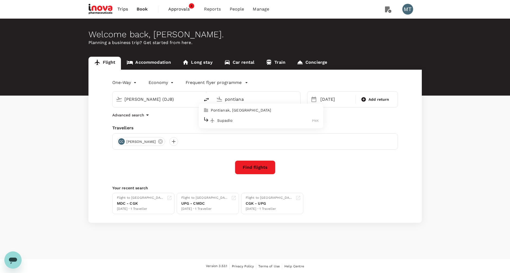
click at [242, 115] on li "Supadio PNK" at bounding box center [261, 121] width 124 height 12
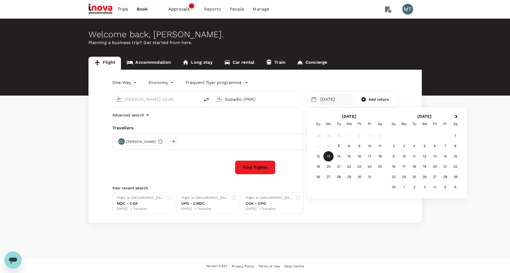
type input "Supadio (PNK)"
click at [324, 100] on div "13 Oct" at bounding box center [336, 99] width 36 height 11
click at [349, 155] on div "15" at bounding box center [349, 156] width 10 height 10
click at [254, 166] on button "Find flights" at bounding box center [255, 168] width 41 height 14
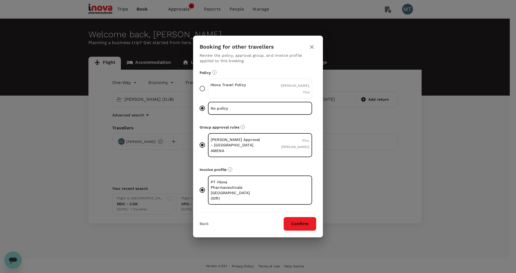
click at [232, 95] on div "iNova Travel Policy" at bounding box center [235, 88] width 50 height 13
click at [208, 94] on input "iNova Travel Policy ( Chandra Chandra, You )" at bounding box center [202, 88] width 11 height 11
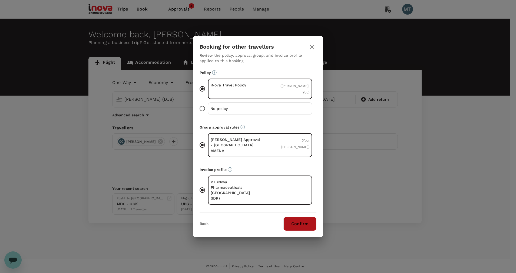
click at [296, 217] on button "Confirm" at bounding box center [299, 224] width 33 height 14
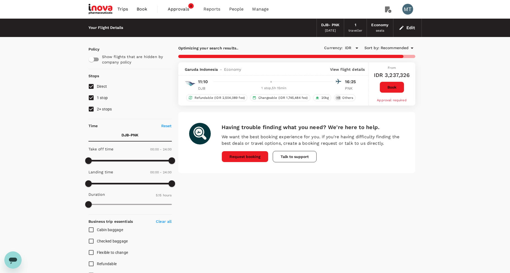
type input "895"
checkbox input "false"
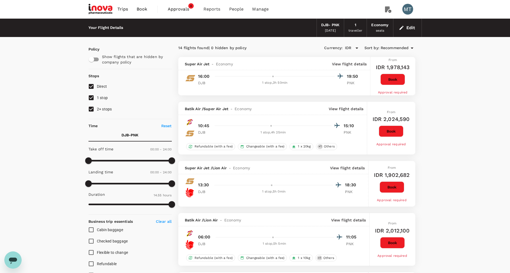
click at [224, 237] on hr at bounding box center [274, 237] width 118 height 0
click at [401, 237] on button "Book" at bounding box center [392, 242] width 25 height 11
click at [147, 14] on link "Book" at bounding box center [141, 9] width 19 height 18
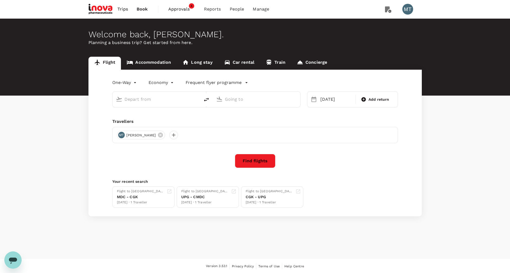
type input "Sultan Thaha (DJB)"
type input "Supadio (PNK)"
type input "Sultan Thaha (DJB)"
type input "Supadio (PNK)"
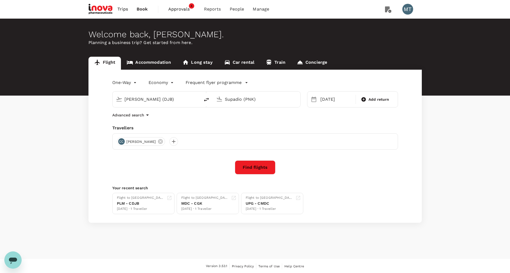
click at [206, 99] on icon "delete" at bounding box center [206, 100] width 5 height 4
type input "Supadio (PNK)"
click at [234, 97] on input "Sultan Thaha (DJB)" at bounding box center [257, 99] width 64 height 8
click at [227, 116] on li "Sultan Mahmud Badaruddin II Intl PLM" at bounding box center [261, 121] width 124 height 12
type input "Sultan Mahmud Badaruddin II Intl (PLM)"
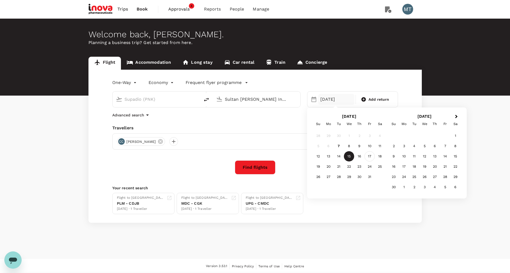
click at [368, 153] on div "17" at bounding box center [369, 156] width 10 height 10
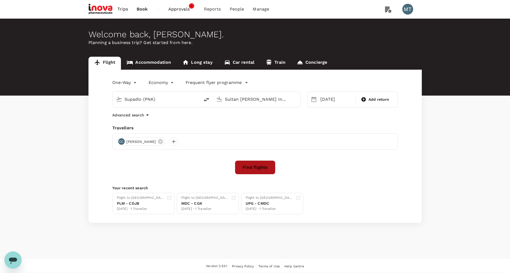
click at [256, 164] on button "Find flights" at bounding box center [255, 168] width 41 height 14
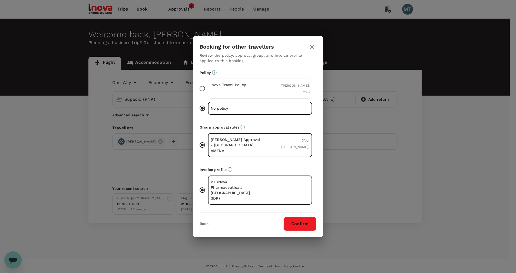
click at [278, 91] on div "( Chandra Chandra, You )" at bounding box center [293, 88] width 33 height 13
click at [208, 91] on input "iNova Travel Policy ( Chandra Chandra, You )" at bounding box center [202, 88] width 11 height 11
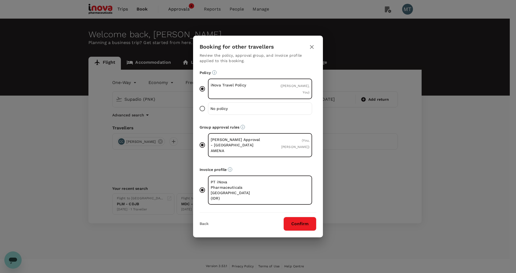
click at [301, 219] on button "Confirm" at bounding box center [299, 224] width 33 height 14
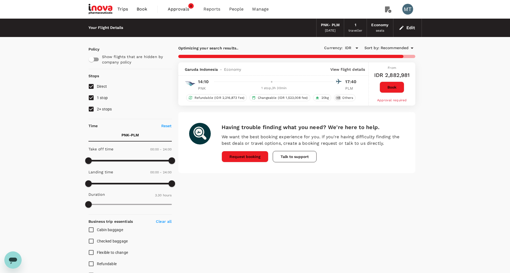
type input "455"
checkbox input "false"
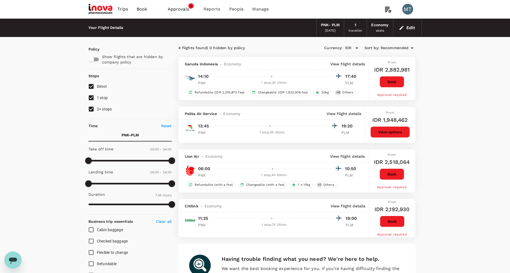
click at [140, 10] on span "Book" at bounding box center [142, 9] width 11 height 6
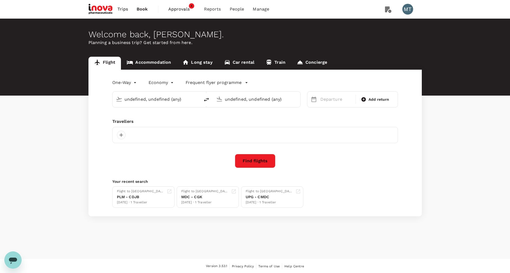
type input "Supadio (PNK)"
type input "Sultan Mahmud Badaruddin II Intl (PLM)"
type input "Supadio (PNK)"
type input "Sultan Mahmud Badaruddin II Intl (PLM)"
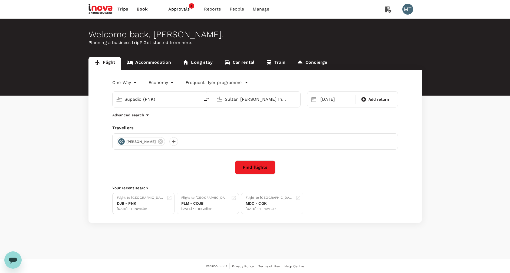
click at [148, 61] on link "Accommodation" at bounding box center [149, 63] width 56 height 13
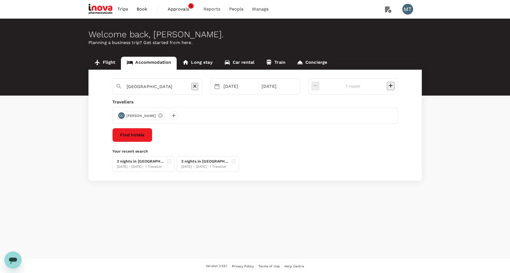
click at [197, 85] on icon "Clear" at bounding box center [194, 86] width 5 height 5
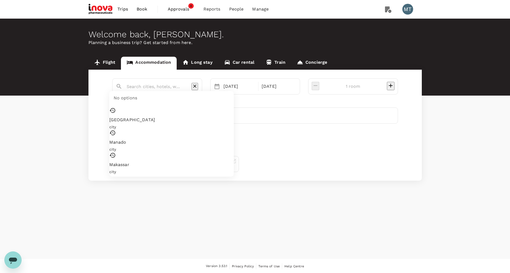
click at [183, 83] on input "text" at bounding box center [155, 86] width 57 height 8
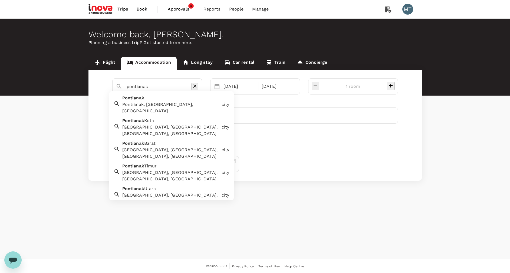
click at [184, 96] on div "Pontianak Pontianak, West Kalimantan, Indonesia" at bounding box center [169, 104] width 99 height 22
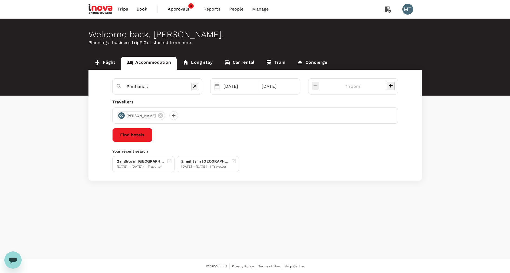
type input "Pontianak"
click at [255, 81] on div "13 Oct 15 Oct" at bounding box center [255, 86] width 90 height 16
click at [255, 86] on div "13 Oct" at bounding box center [239, 86] width 36 height 11
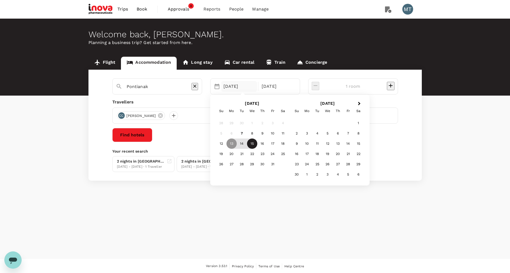
click at [257, 141] on div "15" at bounding box center [252, 144] width 10 height 10
click at [278, 142] on div "17" at bounding box center [272, 144] width 10 height 10
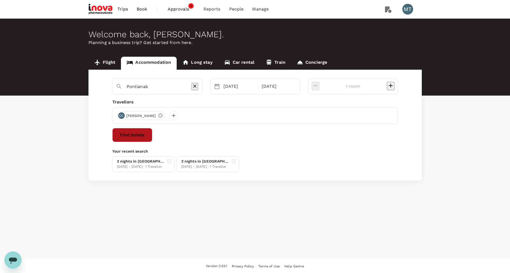
click at [152, 138] on button "Find hotels" at bounding box center [132, 135] width 40 height 14
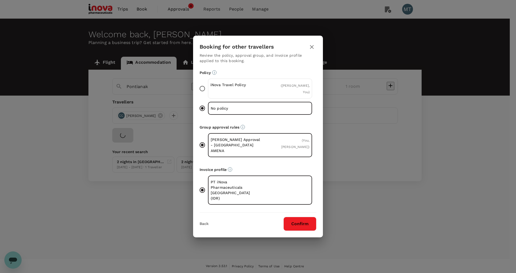
click at [250, 99] on div "iNova Travel Policy ( Chandra Chandra, You )" at bounding box center [260, 89] width 104 height 20
click at [208, 94] on input "iNova Travel Policy ( Chandra Chandra, You )" at bounding box center [202, 88] width 11 height 11
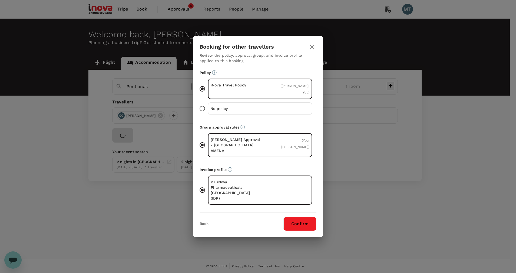
click at [295, 217] on button "Confirm" at bounding box center [299, 224] width 33 height 14
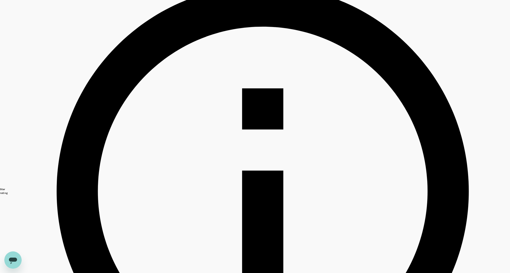
scroll to position [203, 0]
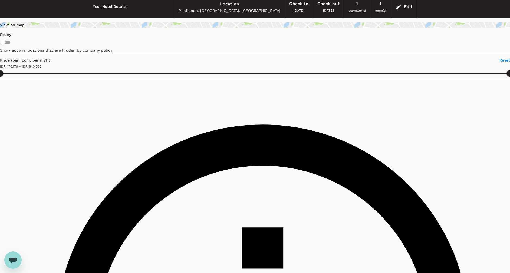
scroll to position [81, 0]
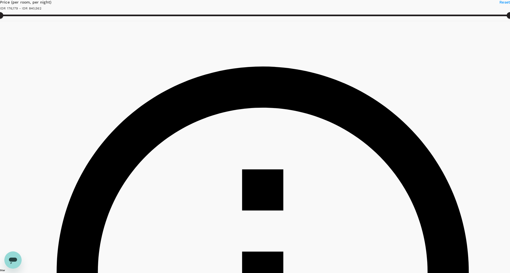
type input "840561.07"
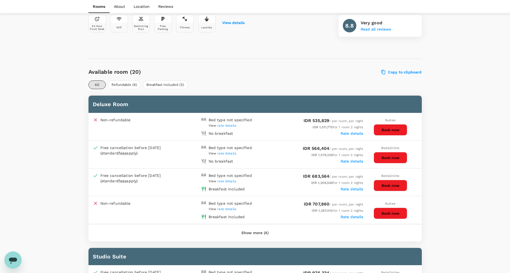
scroll to position [284, 0]
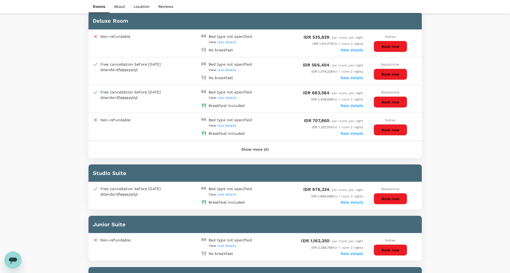
click at [247, 150] on button "Show more (4)" at bounding box center [255, 149] width 42 height 13
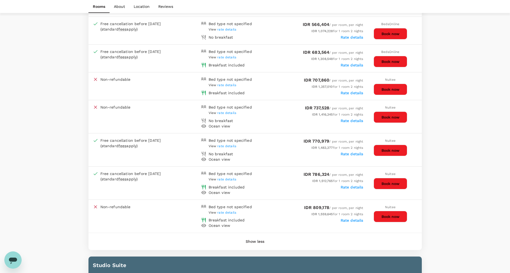
scroll to position [406, 0]
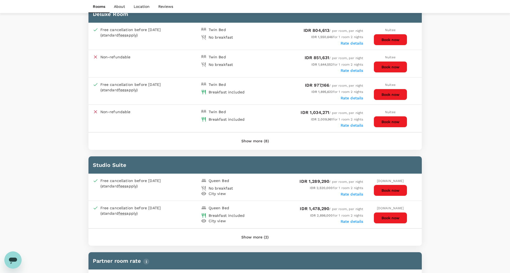
scroll to position [243, 0]
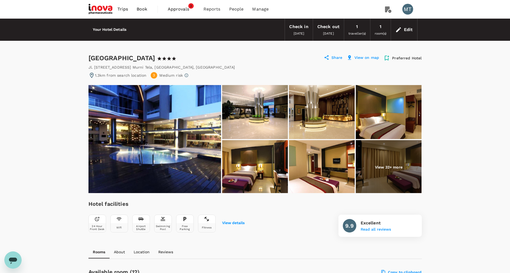
click at [410, 166] on img at bounding box center [389, 167] width 66 height 54
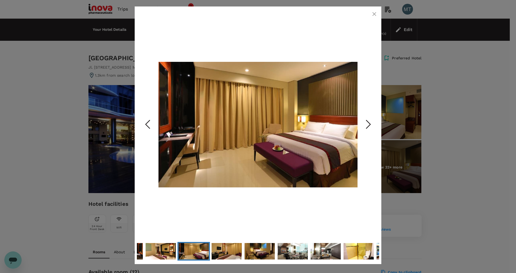
click at [368, 127] on polyline "Next Slide" at bounding box center [368, 124] width 4 height 8
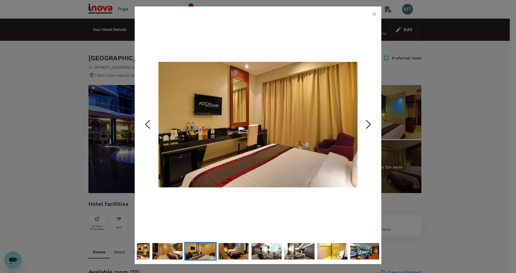
click at [368, 127] on polyline "Next Slide" at bounding box center [368, 124] width 4 height 8
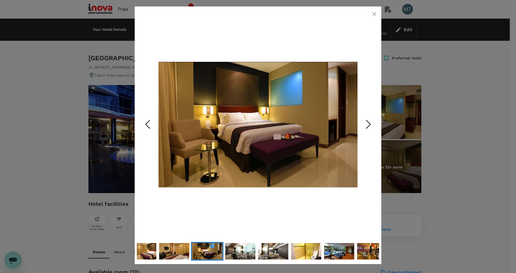
click at [368, 127] on polyline "Next Slide" at bounding box center [368, 124] width 4 height 8
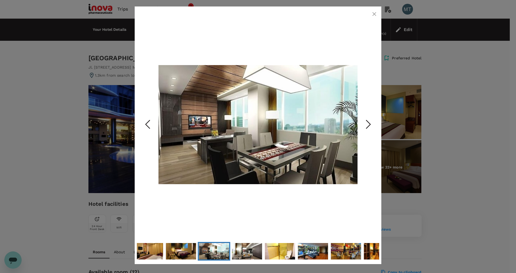
click at [368, 127] on polyline "Next Slide" at bounding box center [368, 124] width 4 height 8
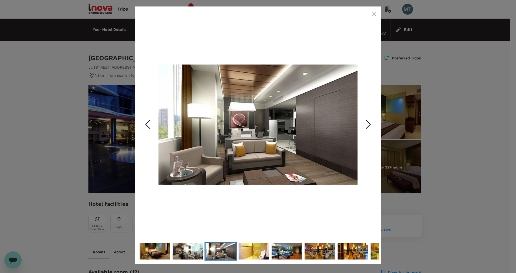
click at [375, 16] on icon "button" at bounding box center [374, 14] width 6 height 6
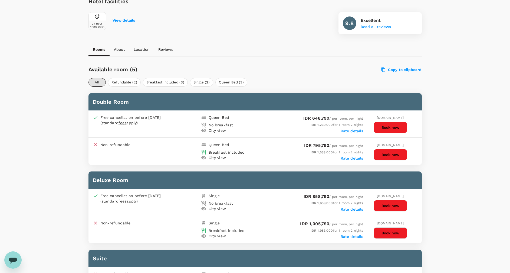
scroll to position [243, 0]
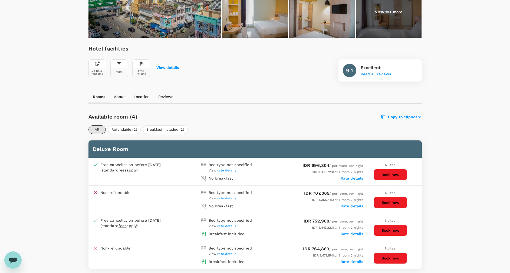
scroll to position [162, 0]
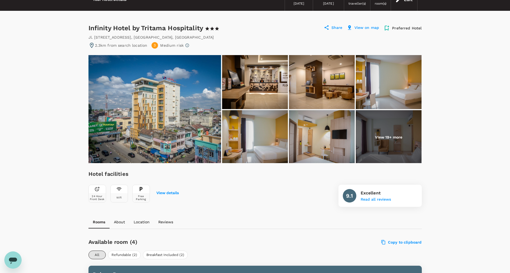
scroll to position [41, 0]
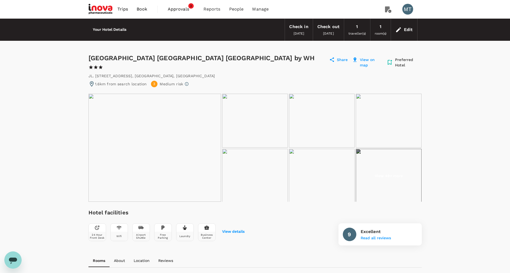
drag, startPoint x: 0, startPoint y: 0, endPoint x: 385, endPoint y: 95, distance: 396.7
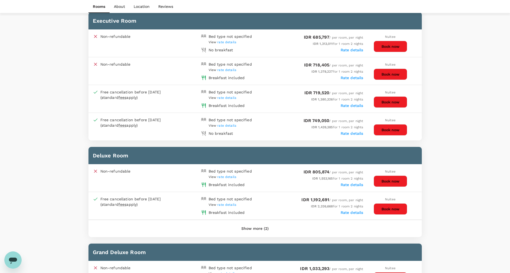
scroll to position [406, 0]
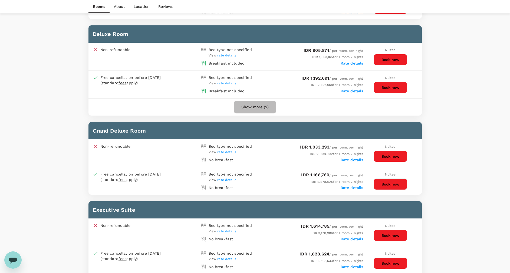
click at [256, 108] on button "Show more (2)" at bounding box center [255, 107] width 42 height 13
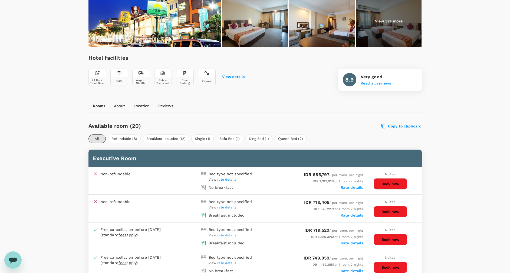
scroll to position [81, 0]
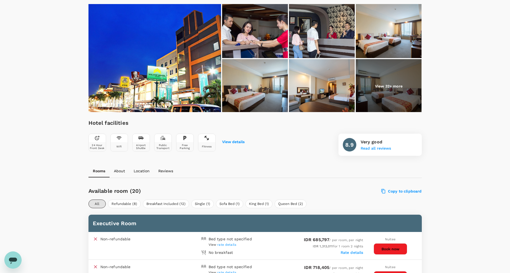
click at [381, 93] on img at bounding box center [389, 86] width 66 height 54
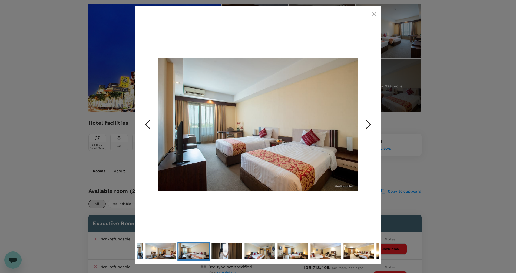
click at [370, 125] on polyline "Next Slide" at bounding box center [368, 124] width 4 height 8
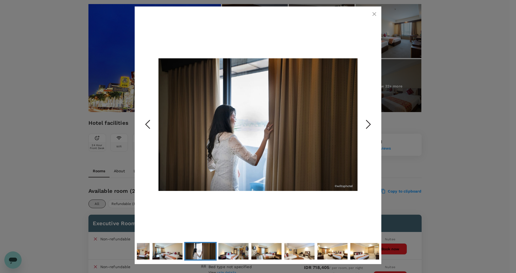
click at [370, 125] on polyline "Next Slide" at bounding box center [368, 124] width 4 height 8
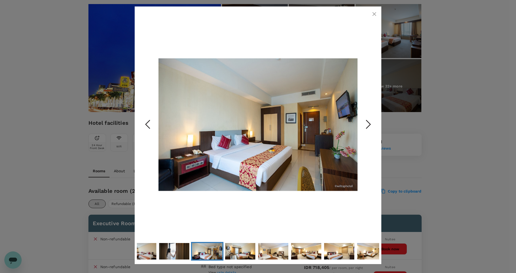
click at [370, 125] on polyline "Next Slide" at bounding box center [368, 124] width 4 height 8
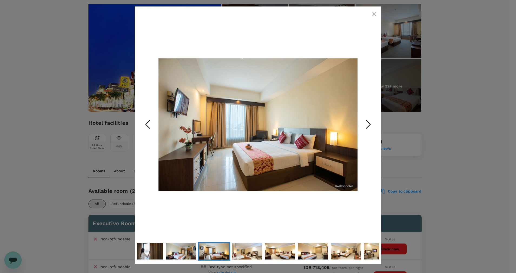
click at [370, 125] on polyline "Next Slide" at bounding box center [368, 124] width 4 height 8
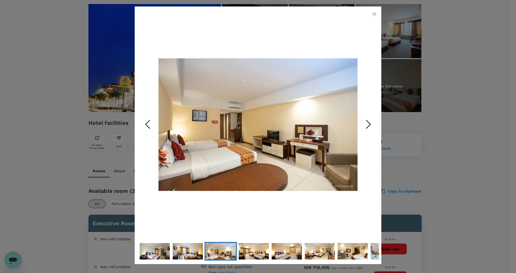
click at [373, 13] on icon "button" at bounding box center [374, 14] width 6 height 6
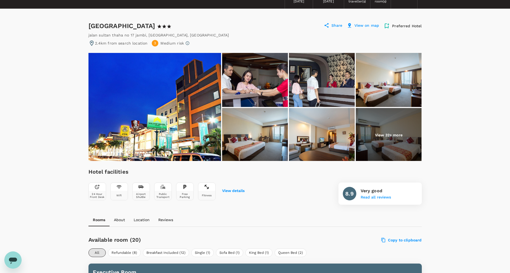
scroll to position [0, 0]
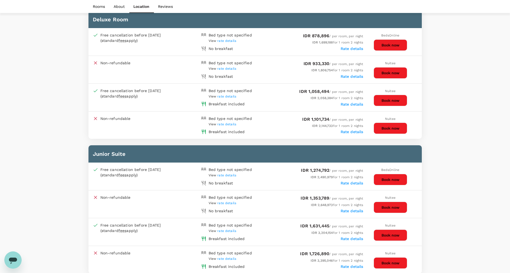
scroll to position [403, 0]
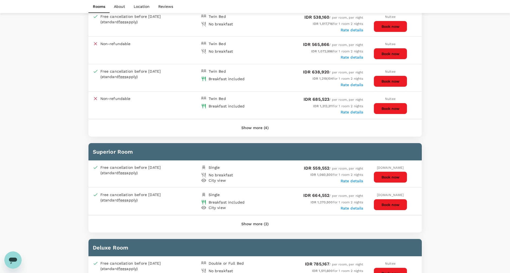
scroll to position [324, 0]
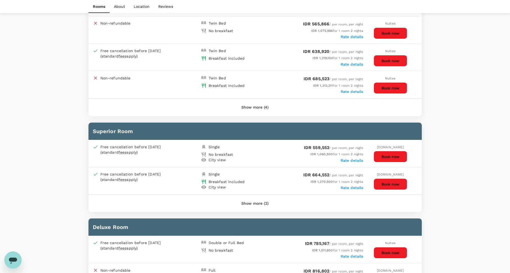
click at [251, 202] on button "Show more (2)" at bounding box center [255, 203] width 42 height 13
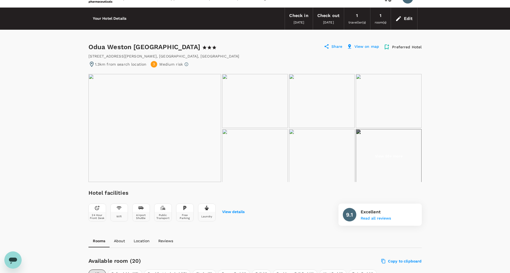
scroll to position [0, 0]
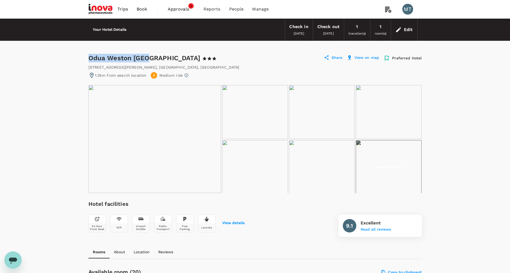
drag, startPoint x: 88, startPoint y: 57, endPoint x: 151, endPoint y: 59, distance: 63.3
click at [153, 58] on div "Odua Weston Jambi 1 Star 2 Stars 3 Stars 4 Stars 5 Stars" at bounding box center [157, 58] width 138 height 9
drag, startPoint x: 153, startPoint y: 58, endPoint x: 76, endPoint y: 52, distance: 77.3
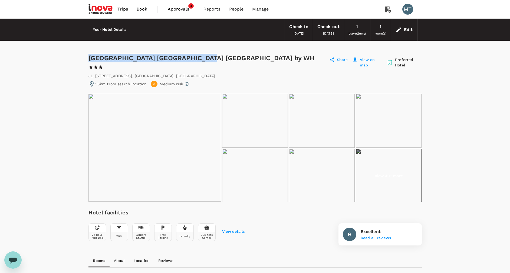
drag, startPoint x: 89, startPoint y: 56, endPoint x: 204, endPoint y: 55, distance: 115.7
click at [204, 55] on div "Luminor Hotel Jambi Kebun Jeruk by WH 1 Star 2 Stars 3 Stars 4 Stars 5 Stars" at bounding box center [207, 62] width 238 height 17
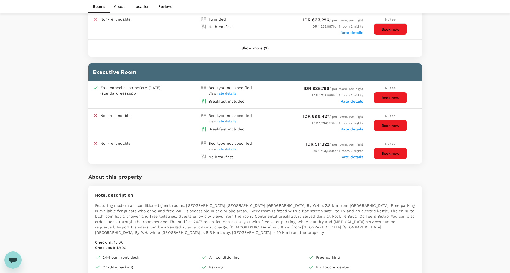
scroll to position [365, 0]
click at [249, 42] on button "Show more (2)" at bounding box center [255, 48] width 42 height 13
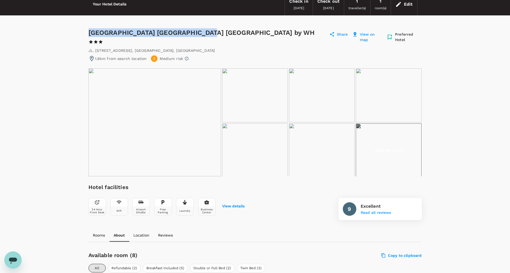
scroll to position [0, 0]
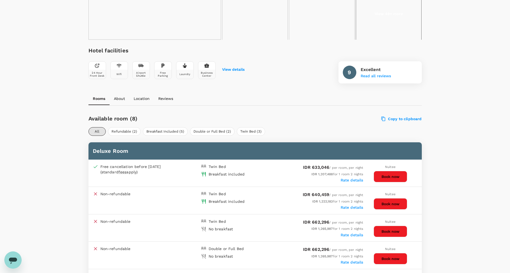
scroll to position [284, 0]
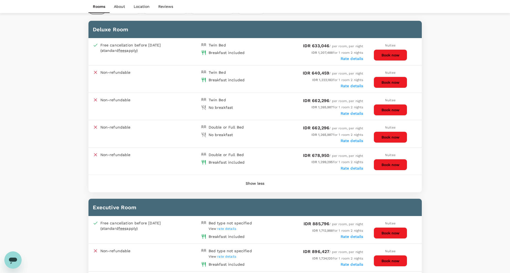
click at [462, 118] on div "Your Hotel Details Check in 13 Oct 2025 Check out 15 Oct 2025 1 traveller(s) 1 …" at bounding box center [255, 239] width 510 height 1008
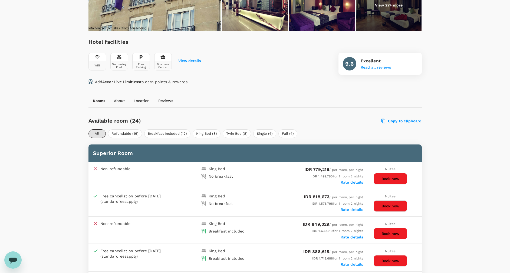
scroll to position [284, 0]
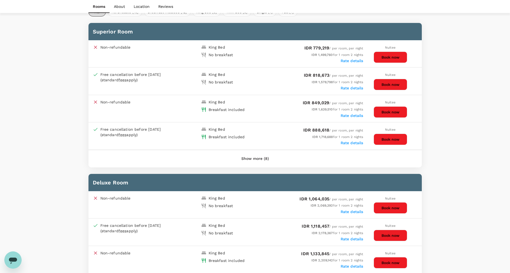
click at [245, 159] on button "Show more (8)" at bounding box center [255, 158] width 43 height 13
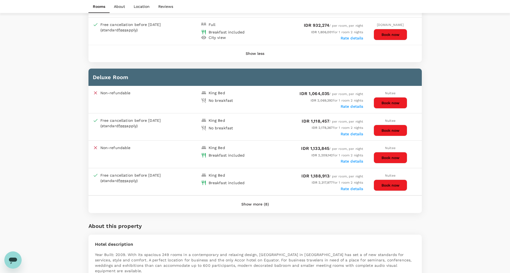
scroll to position [365, 0]
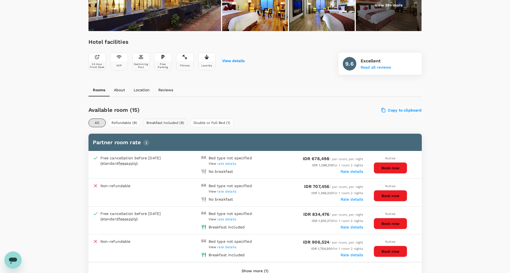
scroll to position [284, 0]
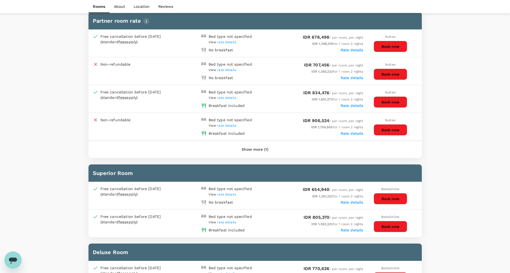
click at [253, 148] on button "Show more (1)" at bounding box center [255, 149] width 42 height 13
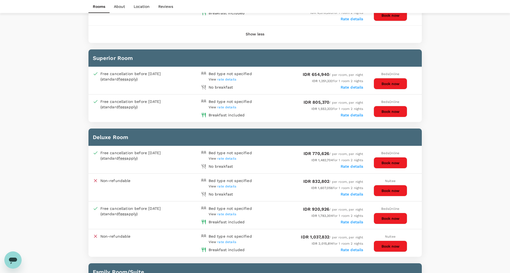
scroll to position [446, 0]
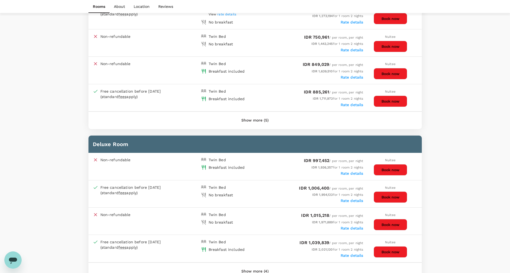
scroll to position [324, 0]
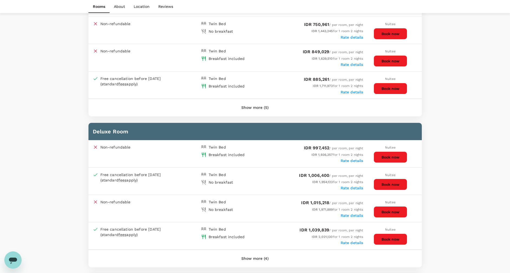
click at [257, 105] on button "Show more (5)" at bounding box center [255, 107] width 42 height 13
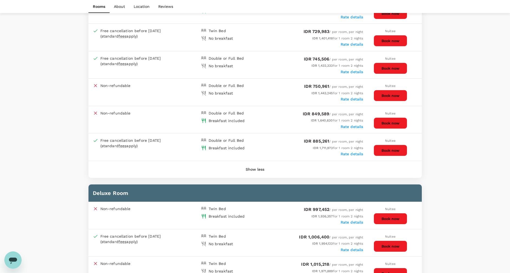
scroll to position [365, 0]
